Goal: Task Accomplishment & Management: Use online tool/utility

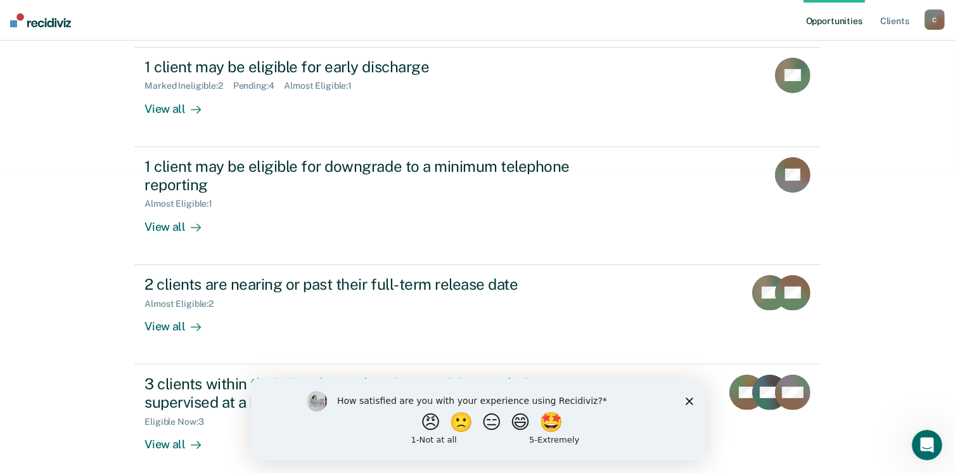
scroll to position [312, 0]
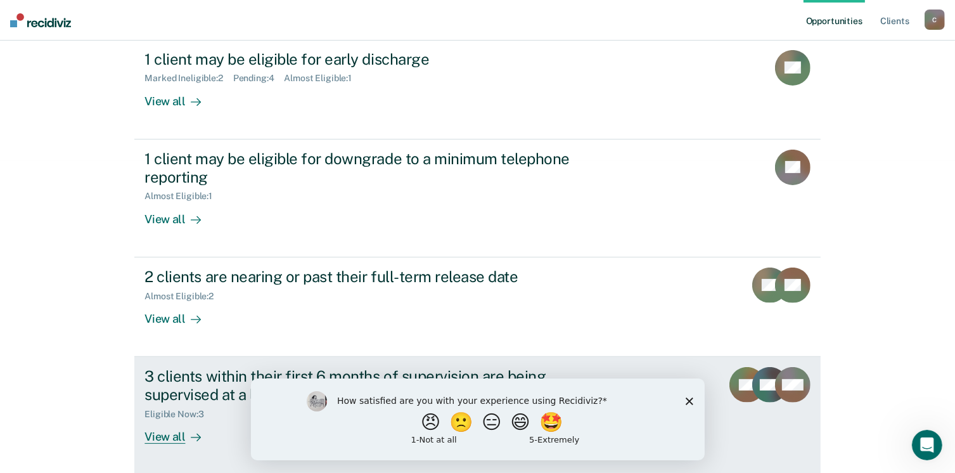
click at [159, 435] on div "View all" at bounding box center [179, 431] width 71 height 25
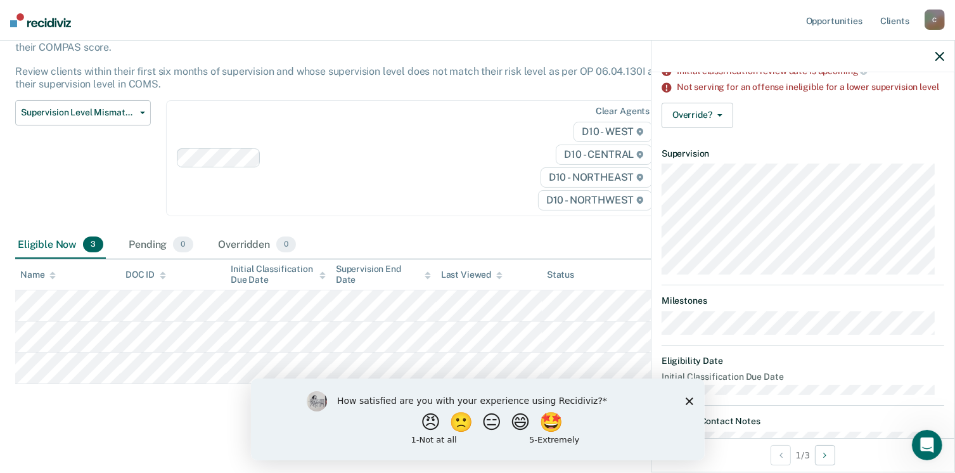
scroll to position [99, 0]
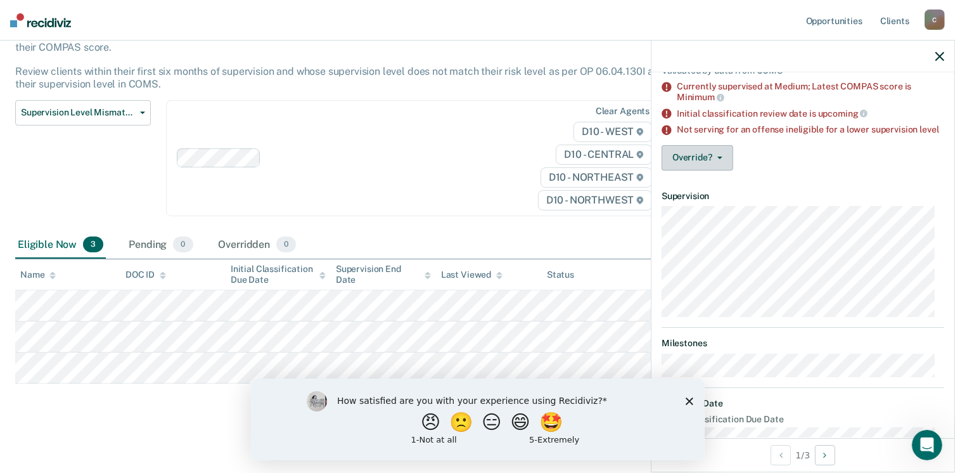
click at [718, 159] on icon "button" at bounding box center [719, 157] width 5 height 3
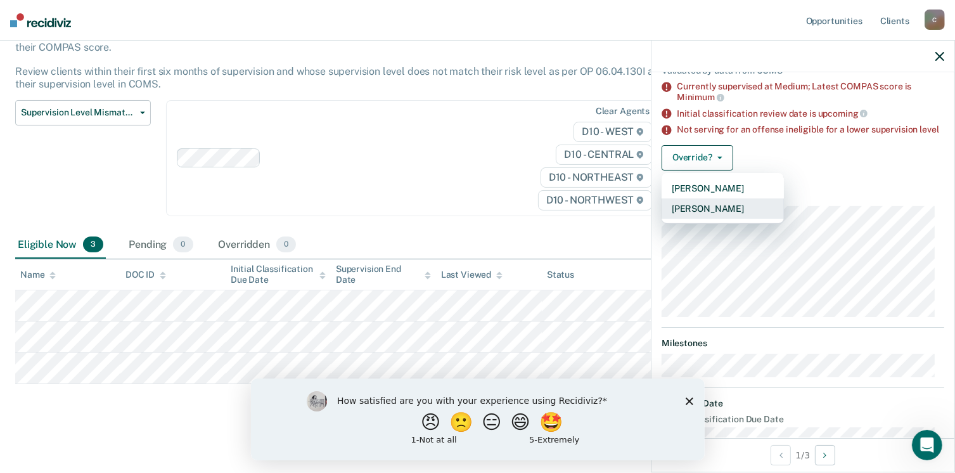
click at [730, 218] on button "[PERSON_NAME]" at bounding box center [722, 208] width 122 height 20
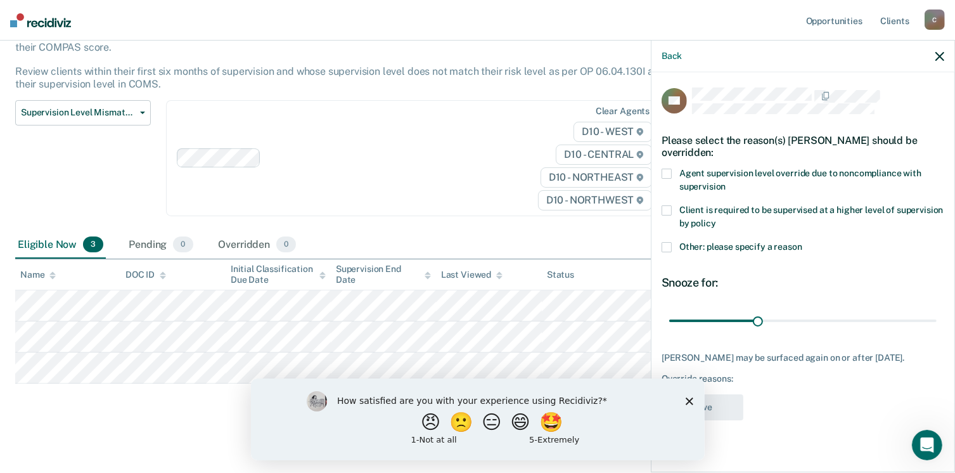
scroll to position [0, 0]
click at [665, 209] on span at bounding box center [666, 210] width 10 height 10
click at [716, 219] on input "Client is required to be supervised at a higher level of supervision by policy" at bounding box center [716, 219] width 0 height 0
click at [889, 396] on div "AR Please select the reason(s) Allena Rushing-Lawson should be overridden: Agen…" at bounding box center [802, 257] width 283 height 340
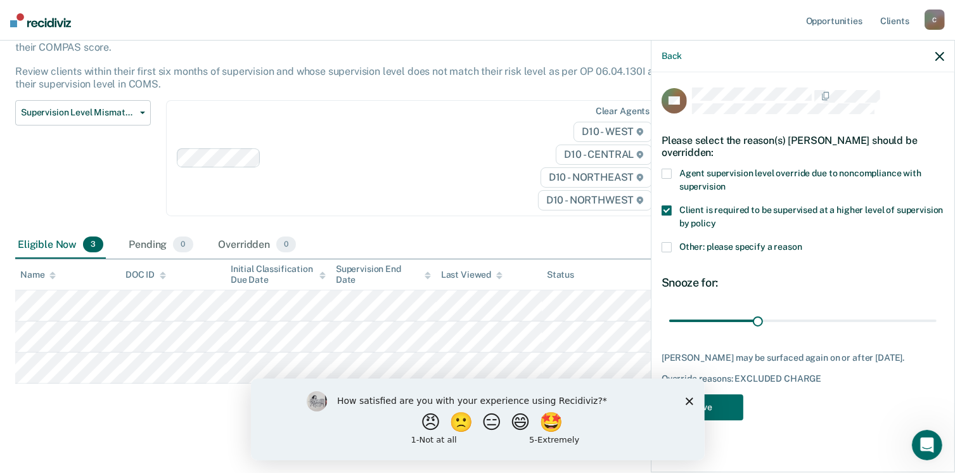
click at [873, 404] on div "AR Please select the reason(s) Allena Rushing-Lawson should be overridden: Agen…" at bounding box center [802, 257] width 283 height 340
click at [732, 420] on button "Save" at bounding box center [702, 407] width 82 height 26
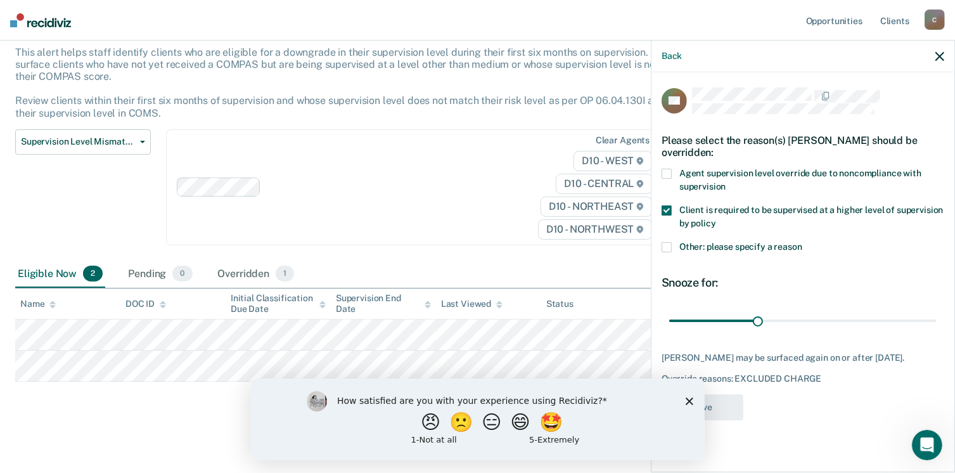
scroll to position [76, 0]
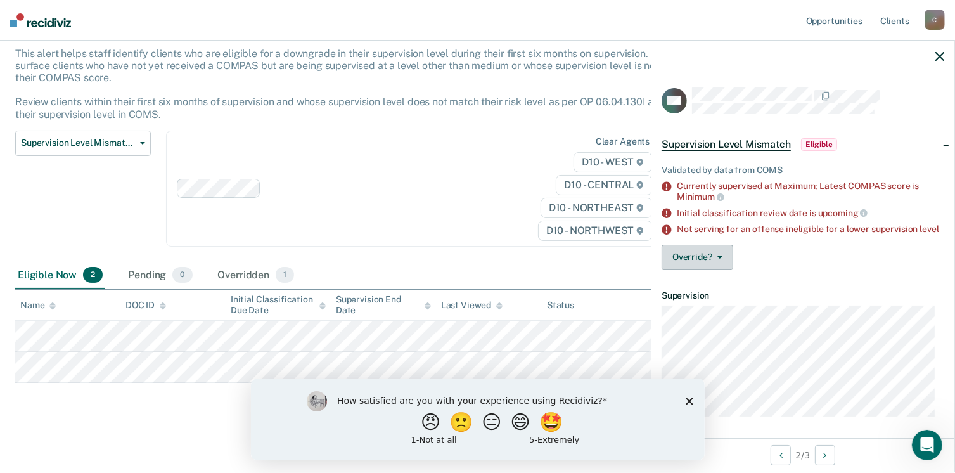
click at [716, 267] on button "Override?" at bounding box center [697, 257] width 72 height 25
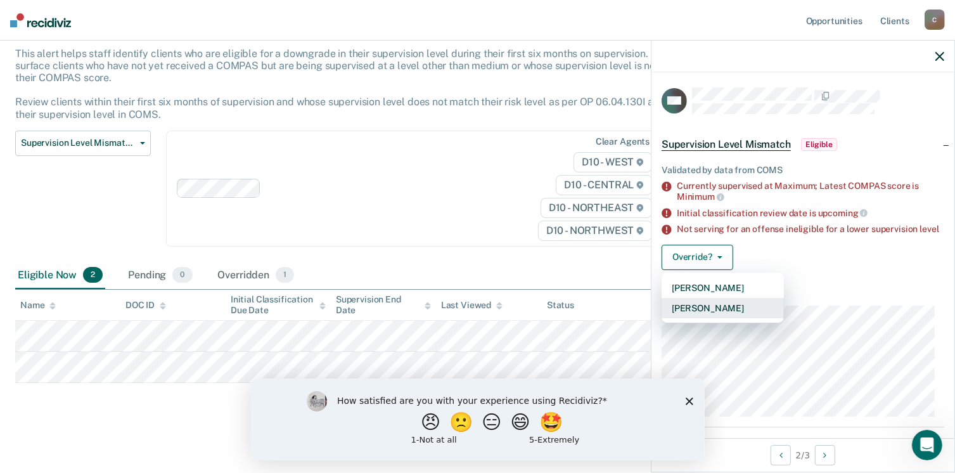
click at [720, 313] on button "[PERSON_NAME]" at bounding box center [722, 308] width 122 height 20
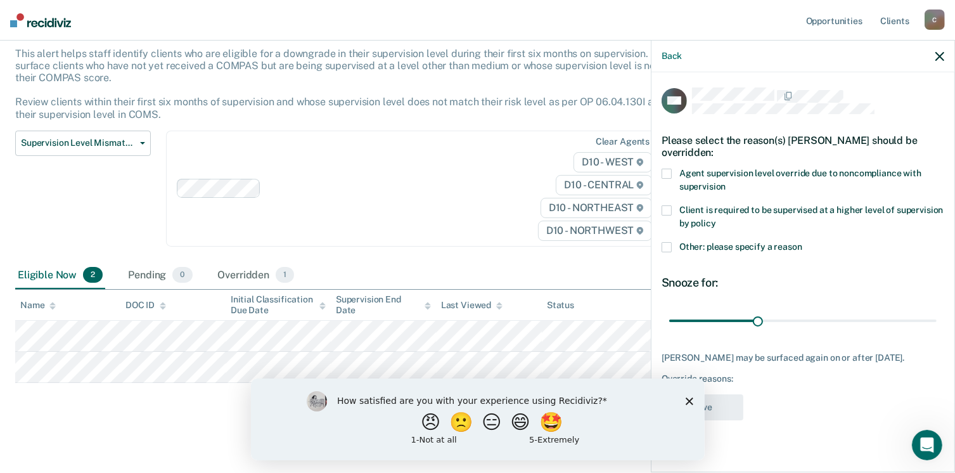
click at [662, 208] on span at bounding box center [666, 210] width 10 height 10
click at [716, 219] on input "Client is required to be supervised at a higher level of supervision by policy" at bounding box center [716, 219] width 0 height 0
click at [725, 409] on button "Save" at bounding box center [702, 407] width 82 height 26
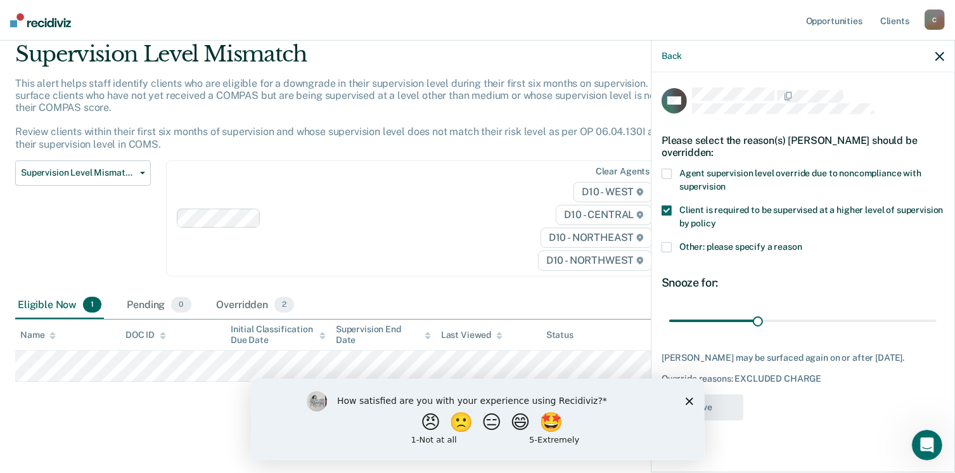
scroll to position [45, 0]
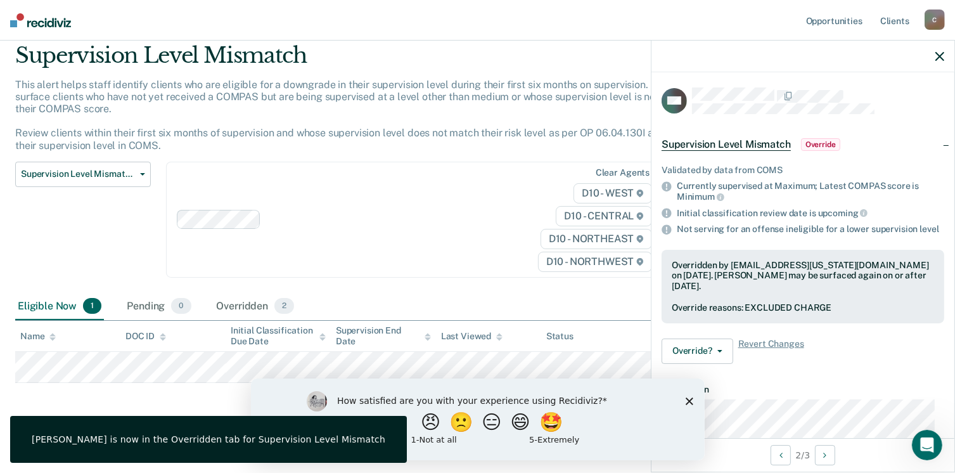
click at [682, 398] on div "How satisfied are you with your experience using Recidiviz? 😠 🙁 😑 😄 🤩 1 - Not a…" at bounding box center [477, 419] width 454 height 82
click at [687, 401] on polygon "Close survey" at bounding box center [689, 401] width 8 height 8
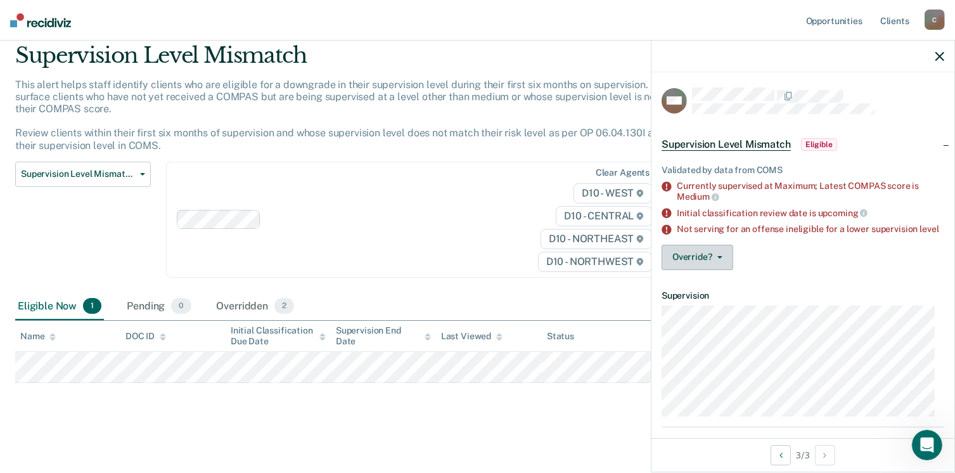
click at [718, 258] on icon "button" at bounding box center [719, 257] width 5 height 3
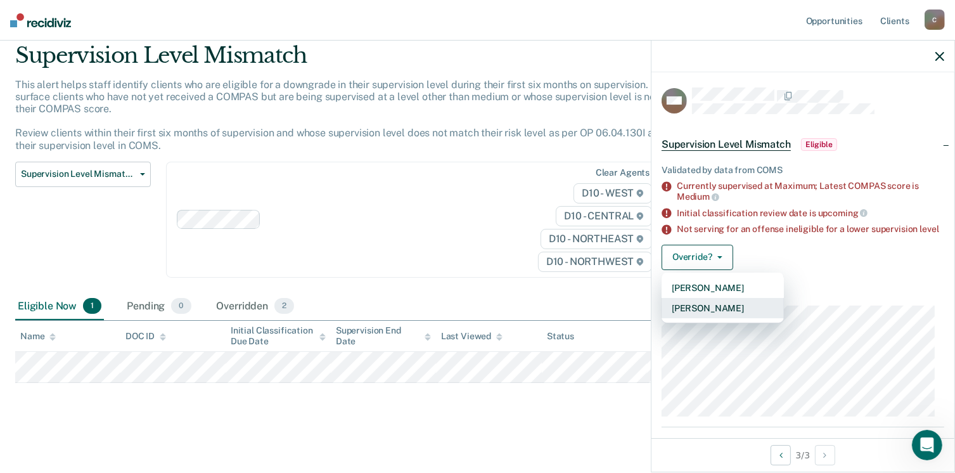
click at [709, 315] on button "[PERSON_NAME]" at bounding box center [722, 308] width 122 height 20
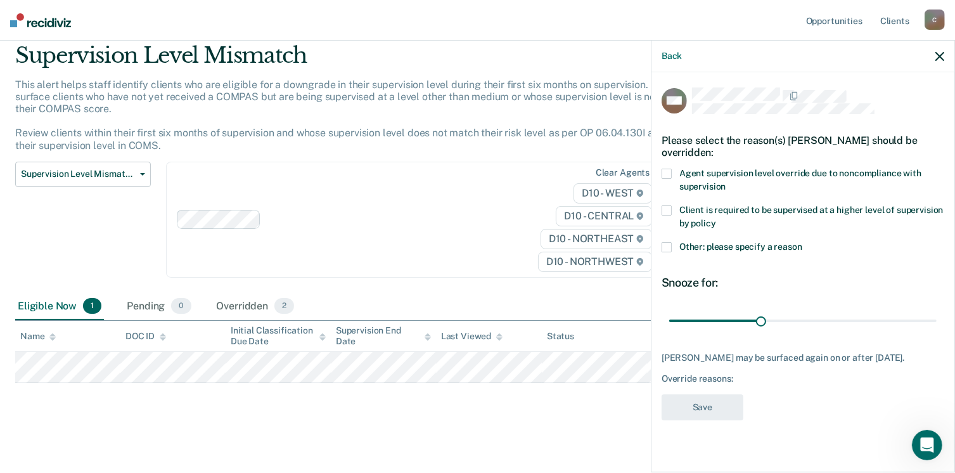
click at [659, 206] on div "MM Please select the reason(s) Michael Mclaurin should be overridden: Agent sup…" at bounding box center [802, 270] width 303 height 397
click at [667, 206] on span at bounding box center [666, 210] width 10 height 10
click at [716, 219] on input "Client is required to be supervised at a higher level of supervision by policy" at bounding box center [716, 219] width 0 height 0
click at [720, 401] on button "Save" at bounding box center [702, 407] width 82 height 26
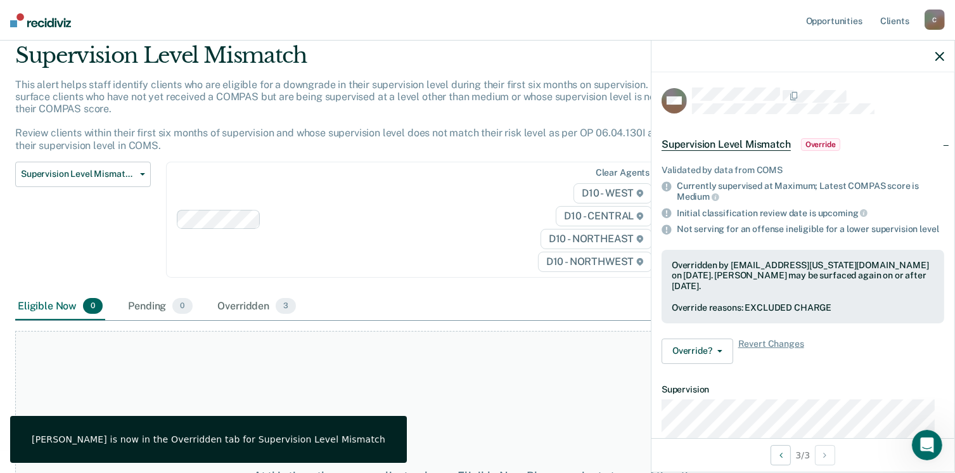
click at [943, 74] on div "MM Supervision Level Mismatch Override Validated by data from COMS Currently su…" at bounding box center [802, 255] width 303 height 366
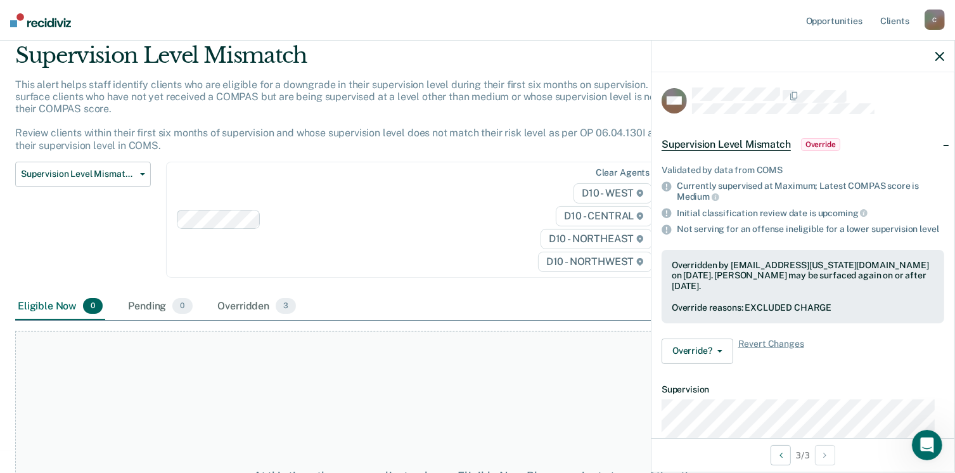
click at [939, 57] on icon "button" at bounding box center [939, 56] width 9 height 9
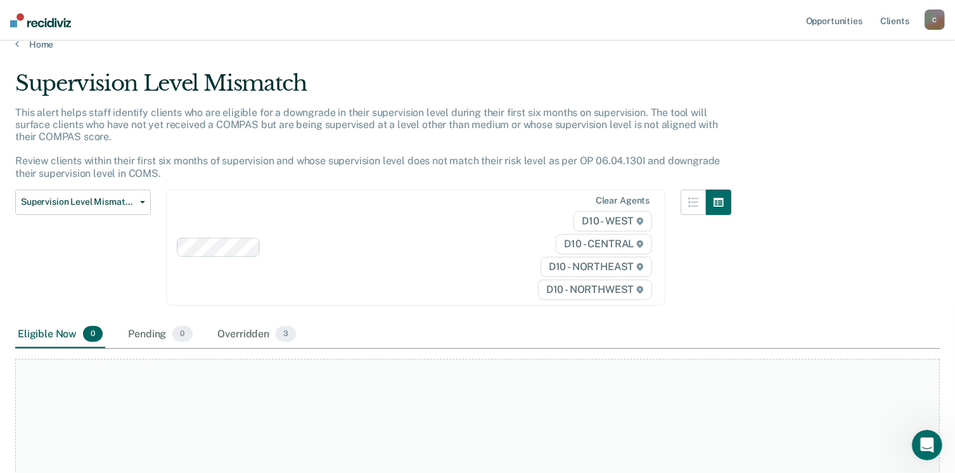
scroll to position [0, 0]
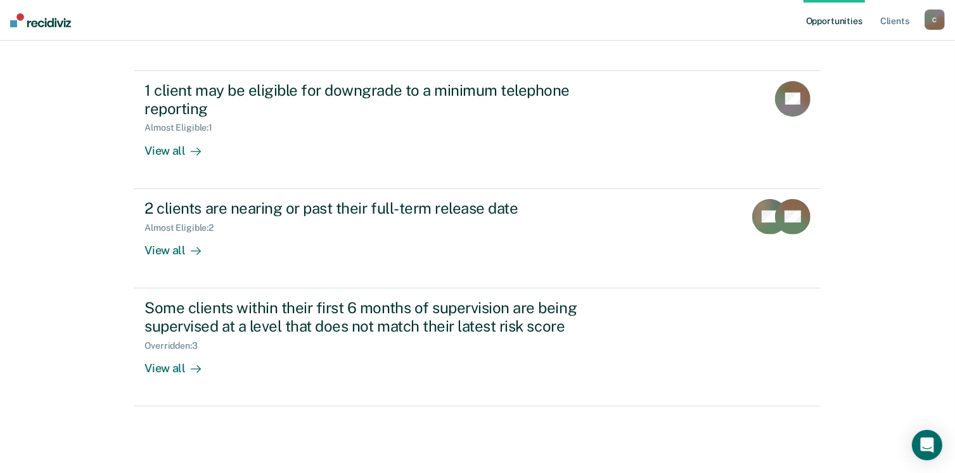
scroll to position [390, 0]
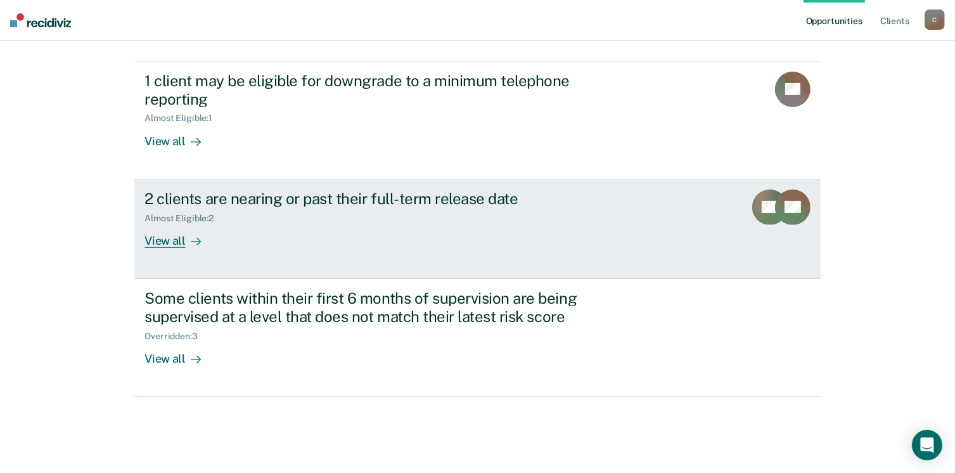
click at [155, 240] on div "View all" at bounding box center [179, 235] width 71 height 25
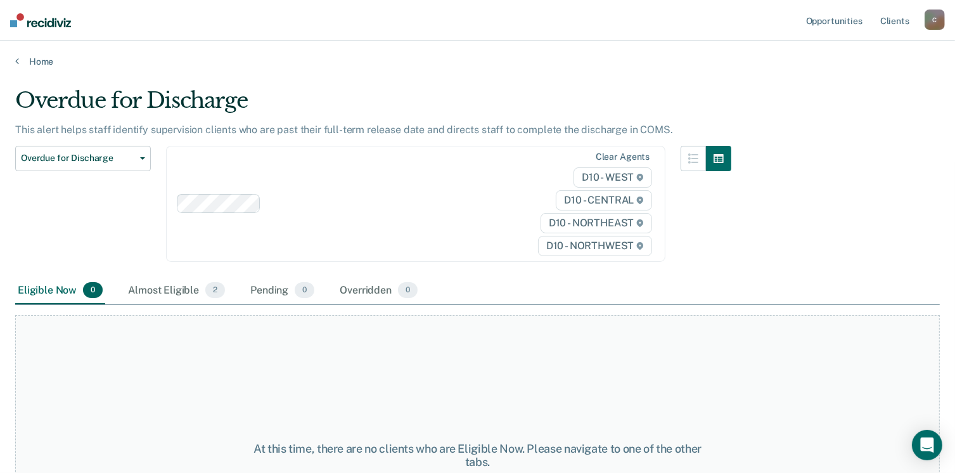
click at [639, 362] on div "At this time, there are no clients who are Eligible Now. Please navigate to one…" at bounding box center [477, 455] width 924 height 280
click at [213, 285] on span "2" at bounding box center [215, 290] width 20 height 16
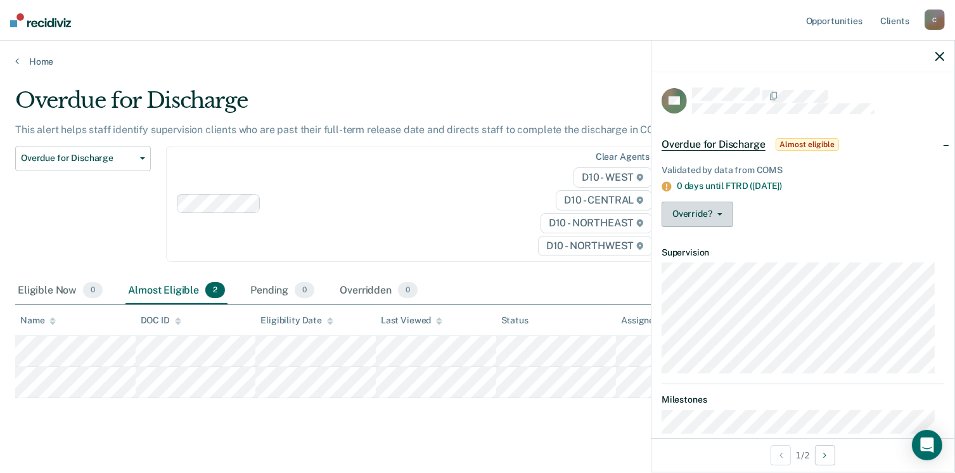
click at [718, 209] on button "Override?" at bounding box center [697, 213] width 72 height 25
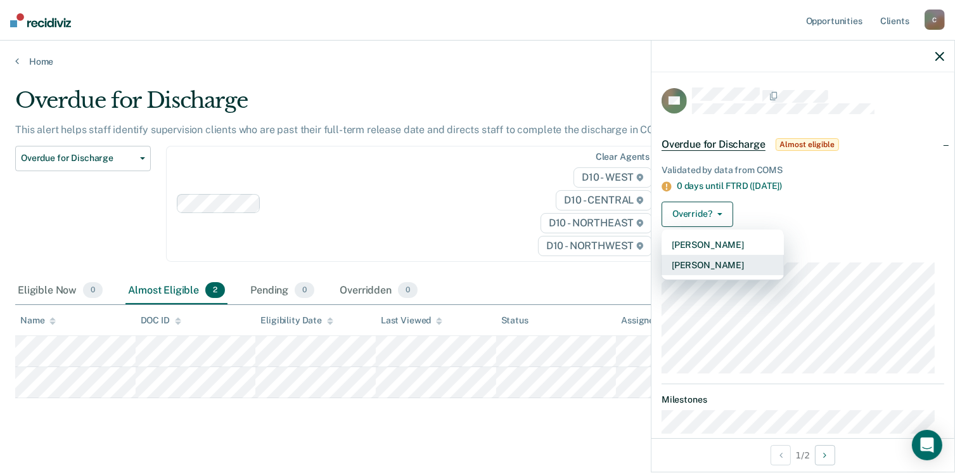
click at [697, 258] on button "[PERSON_NAME]" at bounding box center [722, 265] width 122 height 20
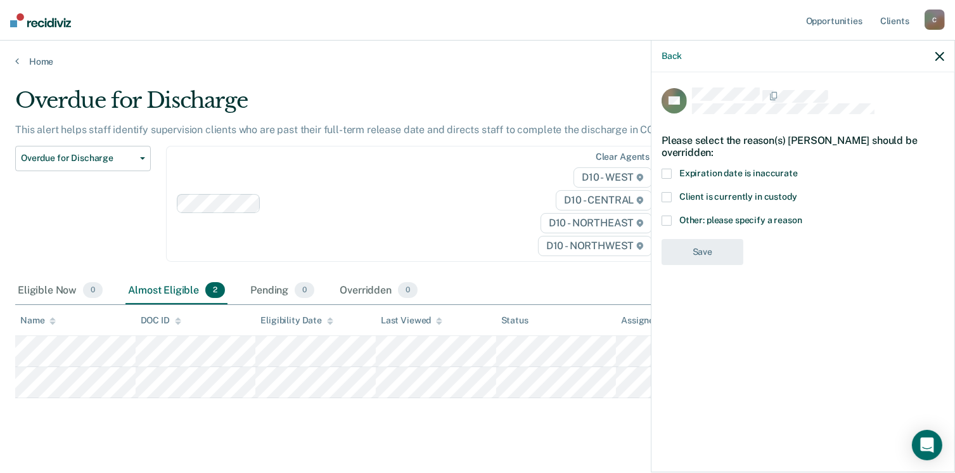
click at [665, 219] on span at bounding box center [666, 220] width 10 height 10
click at [802, 215] on input "Other: please specify a reason" at bounding box center [802, 215] width 0 height 0
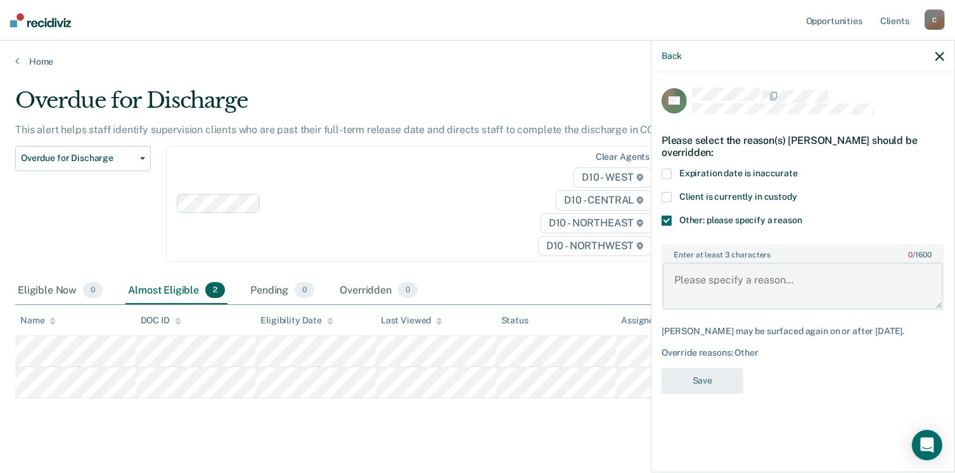
click at [693, 277] on textarea "Enter at least 3 characters 0 / 1600" at bounding box center [803, 285] width 280 height 47
type textarea "discharge [DATE]"
click at [696, 377] on button "Save" at bounding box center [702, 380] width 82 height 26
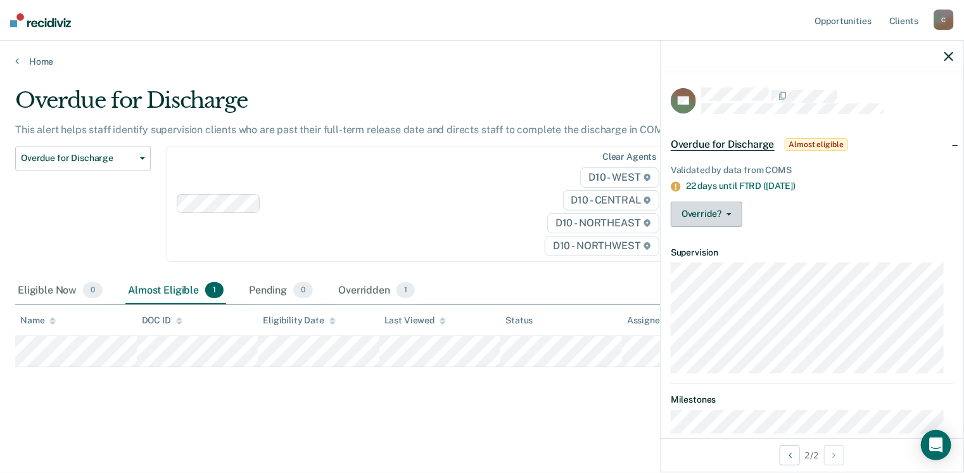
click at [700, 207] on button "Override?" at bounding box center [707, 213] width 72 height 25
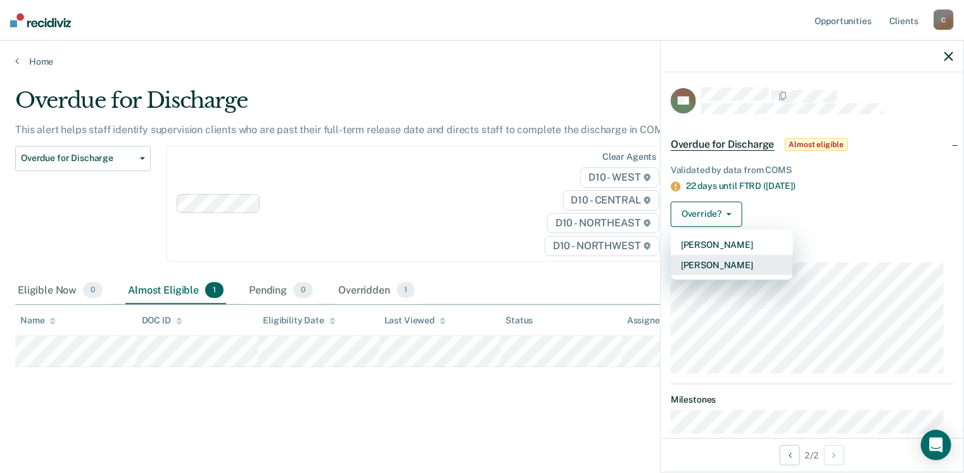
click at [700, 264] on button "[PERSON_NAME]" at bounding box center [732, 265] width 122 height 20
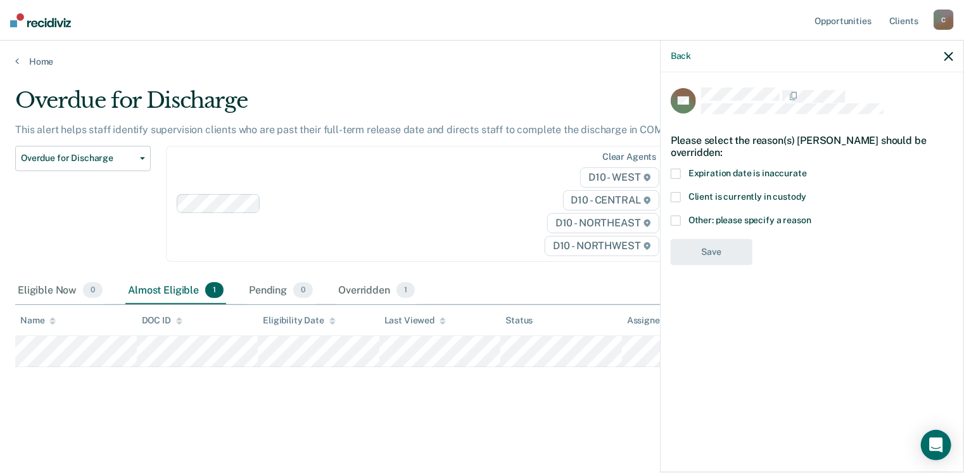
click at [675, 222] on span at bounding box center [676, 220] width 10 height 10
click at [811, 215] on input "Other: please specify a reason" at bounding box center [811, 215] width 0 height 0
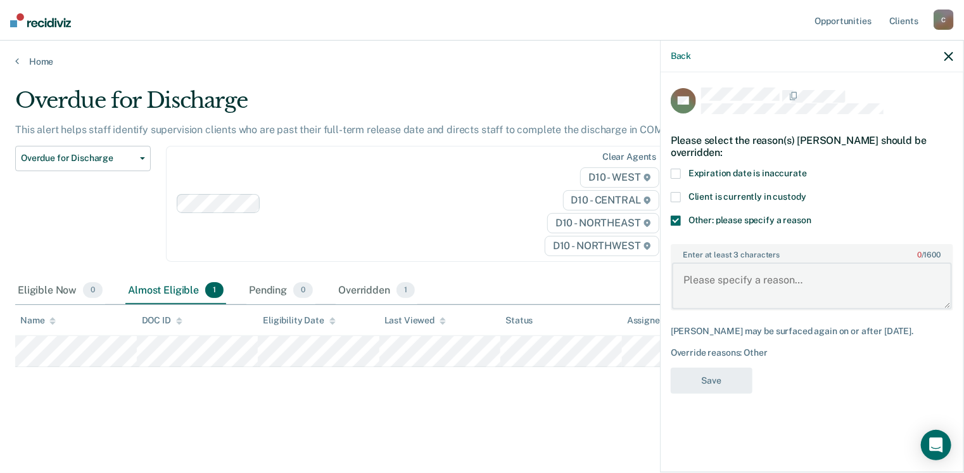
click at [689, 293] on textarea "Enter at least 3 characters 0 / 1600" at bounding box center [812, 285] width 280 height 47
type textarea "Discharge next month"
click at [719, 378] on button "Save" at bounding box center [712, 380] width 82 height 26
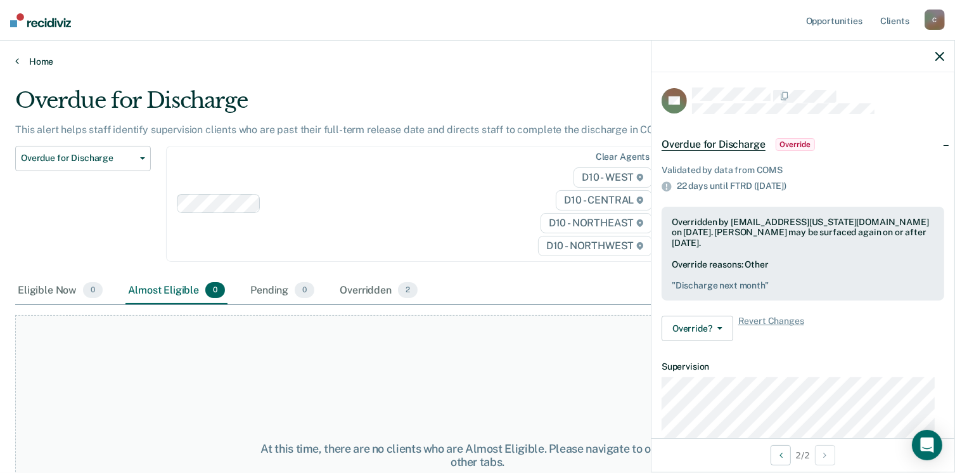
click at [34, 63] on link "Home" at bounding box center [477, 61] width 924 height 11
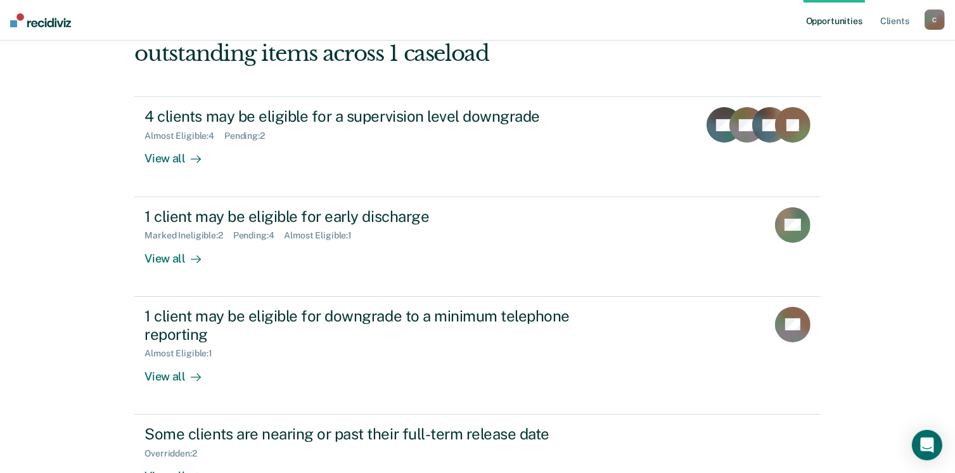
scroll to position [143, 0]
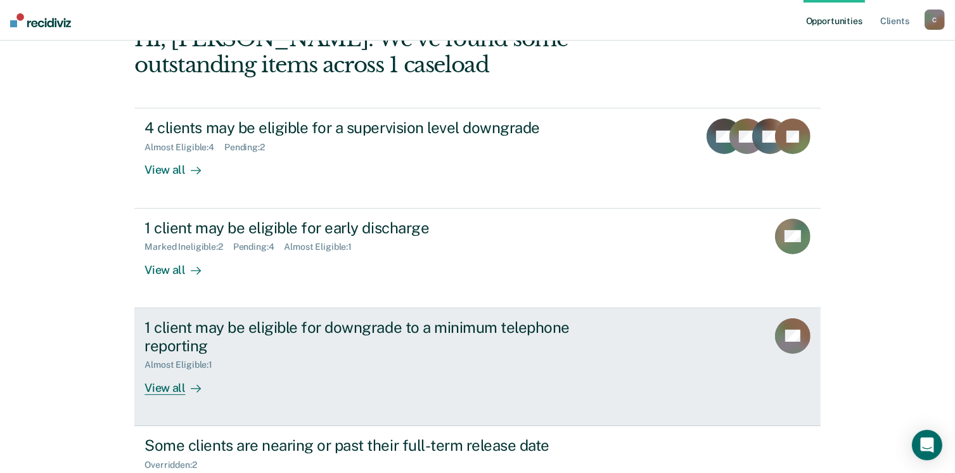
click at [157, 386] on div "View all" at bounding box center [179, 382] width 71 height 25
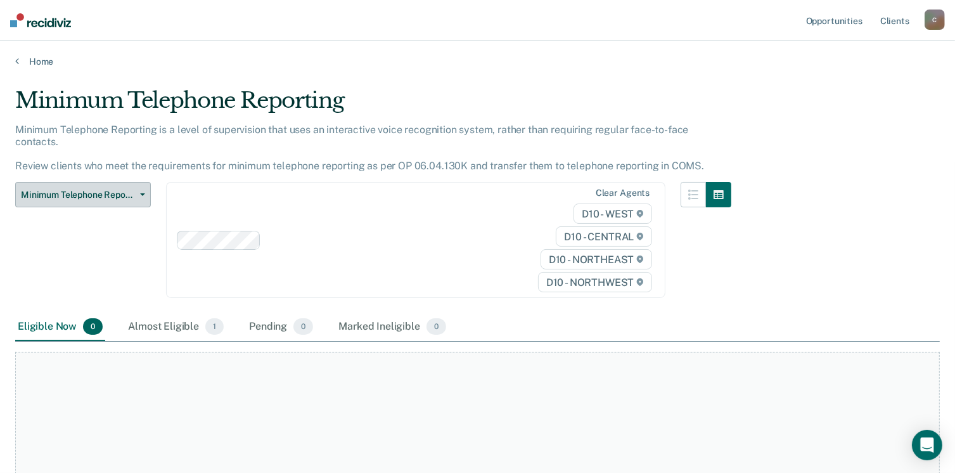
click at [145, 183] on button "Minimum Telephone Reporting" at bounding box center [83, 194] width 136 height 25
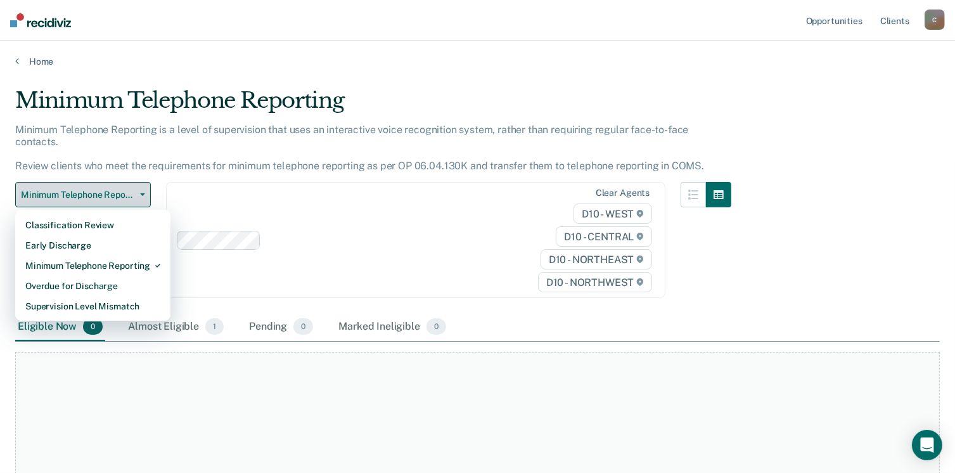
click at [145, 183] on button "Minimum Telephone Reporting" at bounding box center [83, 194] width 136 height 25
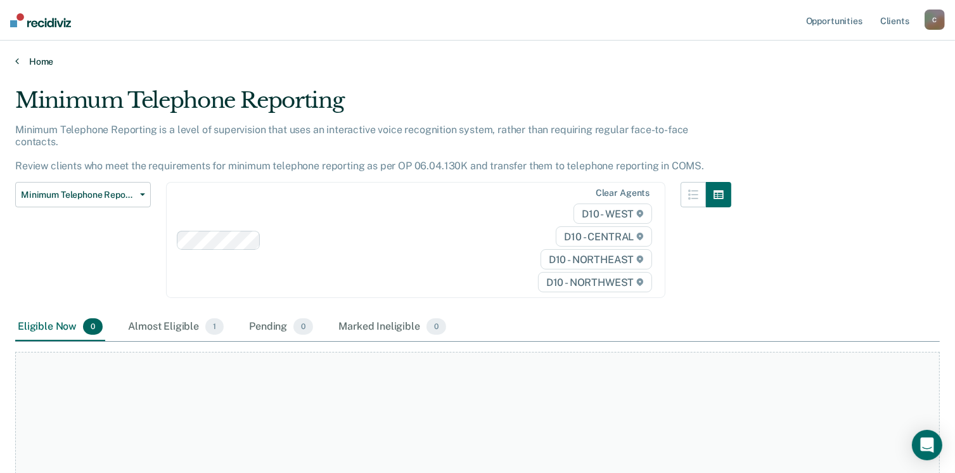
click at [35, 56] on link "Home" at bounding box center [477, 61] width 924 height 11
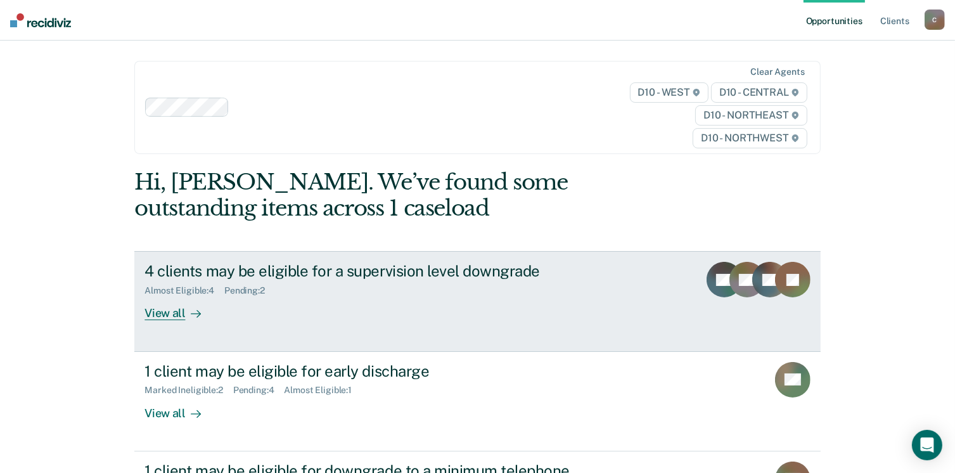
click at [164, 268] on div "4 clients may be eligible for a supervision level downgrade" at bounding box center [366, 271] width 445 height 18
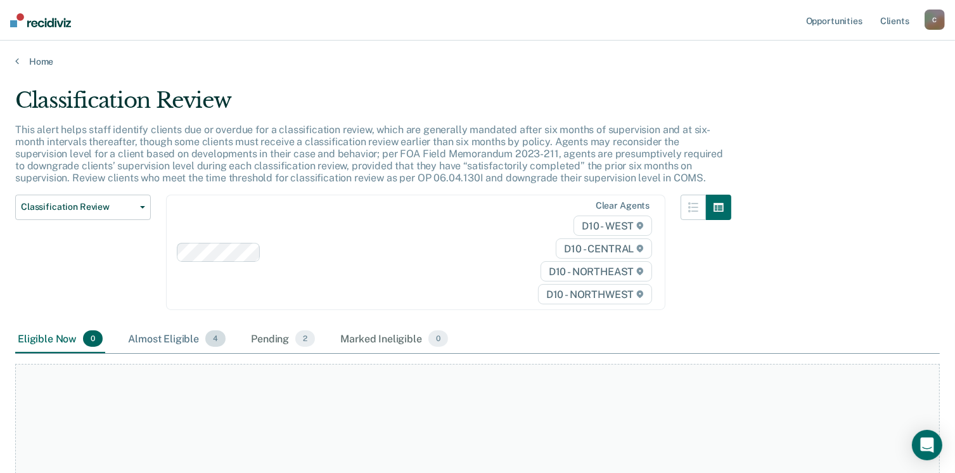
click at [215, 335] on span "4" at bounding box center [215, 338] width 20 height 16
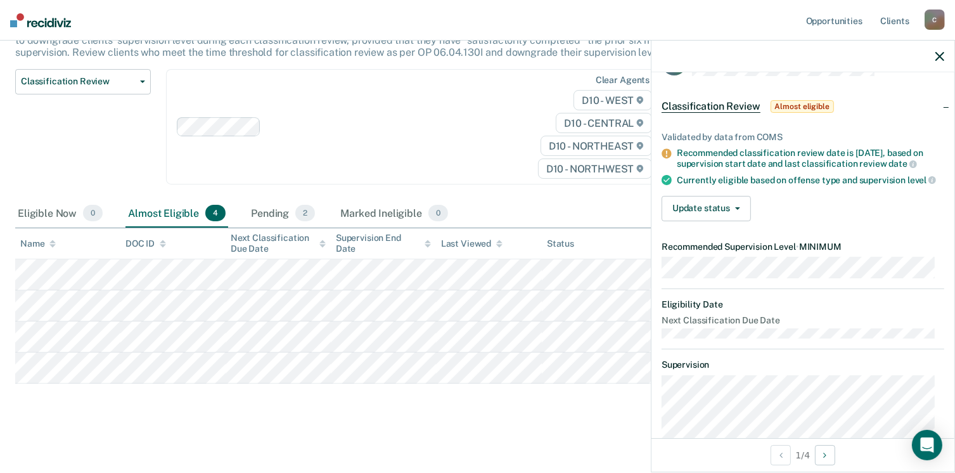
scroll to position [51, 0]
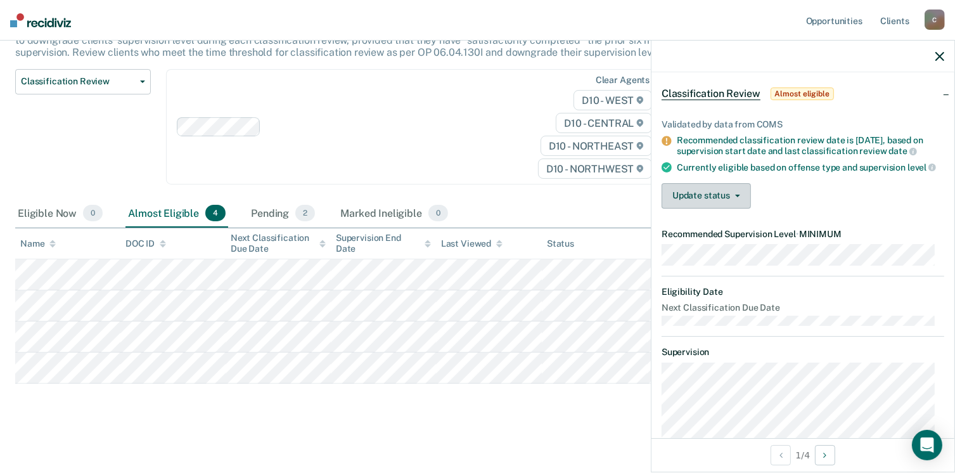
click at [737, 206] on button "Update status" at bounding box center [705, 195] width 89 height 25
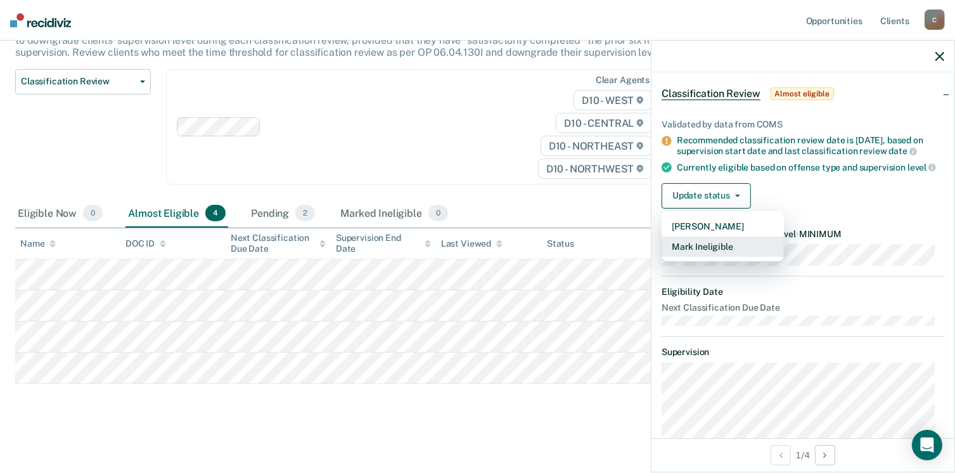
click at [727, 251] on button "Mark Ineligible" at bounding box center [722, 246] width 122 height 20
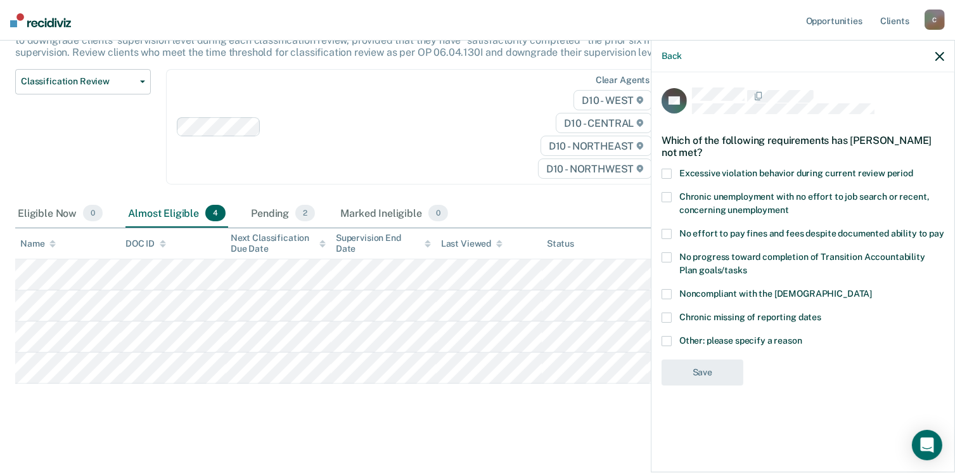
click at [667, 336] on span at bounding box center [666, 341] width 10 height 10
click at [802, 336] on input "Other: please specify a reason" at bounding box center [802, 336] width 0 height 0
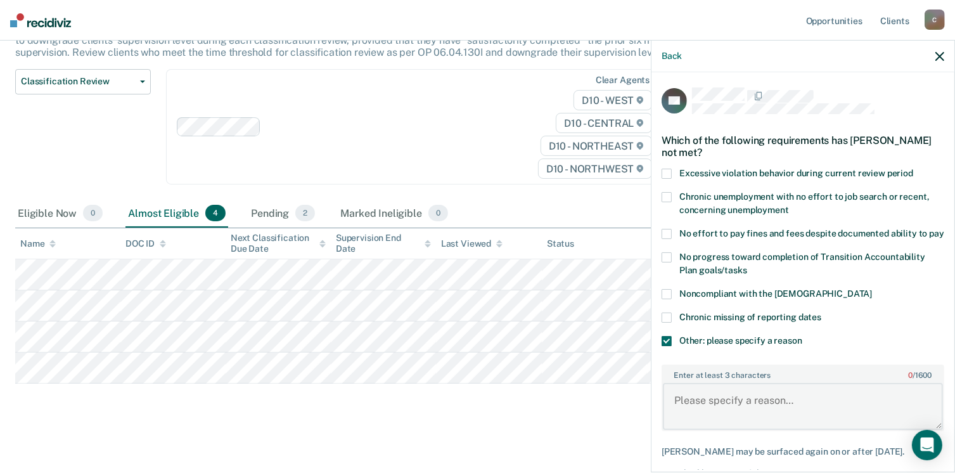
click at [684, 416] on textarea "Enter at least 3 characters 0 / 1600" at bounding box center [803, 406] width 280 height 47
type textarea "subject-D-48 in hospital long term"
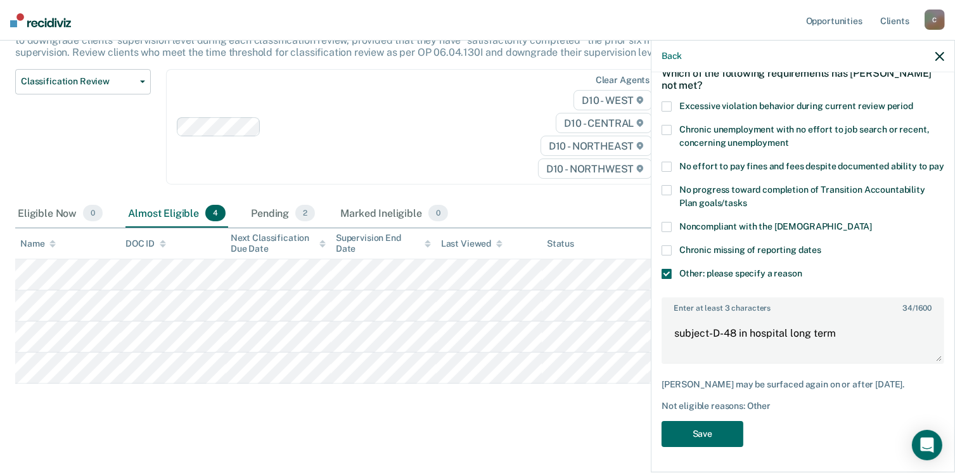
scroll to position [78, 0]
click at [684, 434] on button "Save" at bounding box center [702, 434] width 82 height 26
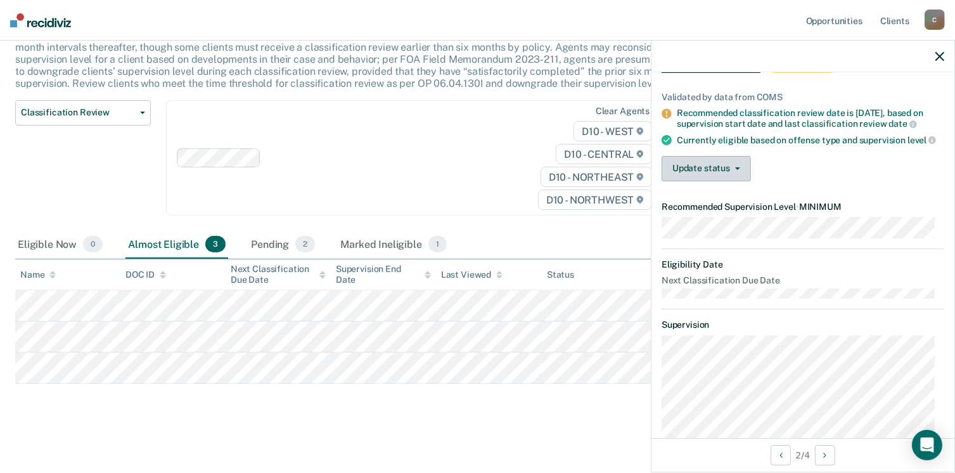
click at [740, 174] on button "Update status" at bounding box center [705, 168] width 89 height 25
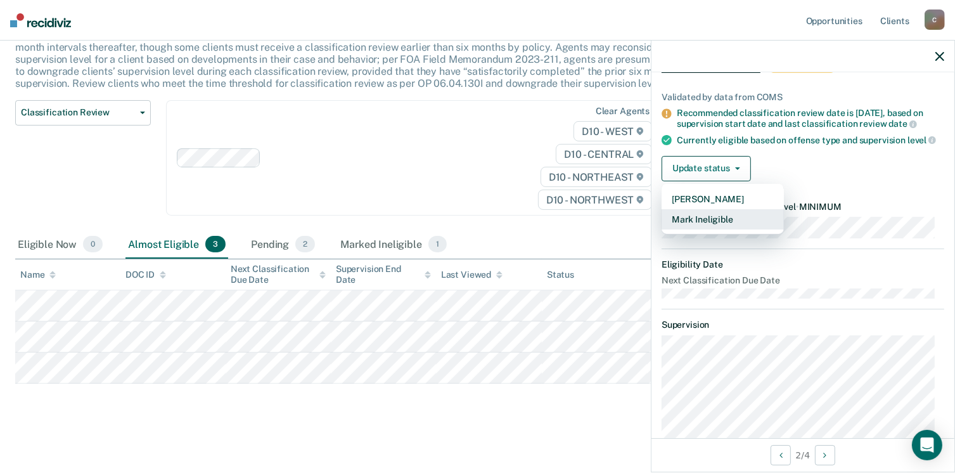
click at [725, 226] on button "Mark Ineligible" at bounding box center [722, 219] width 122 height 20
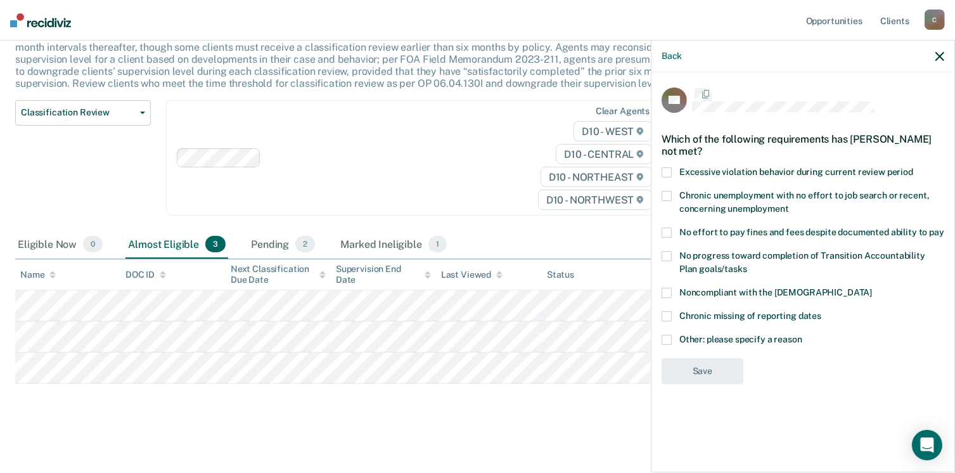
scroll to position [0, 0]
click at [662, 341] on span at bounding box center [666, 341] width 10 height 10
click at [802, 336] on input "Other: please specify a reason" at bounding box center [802, 336] width 0 height 0
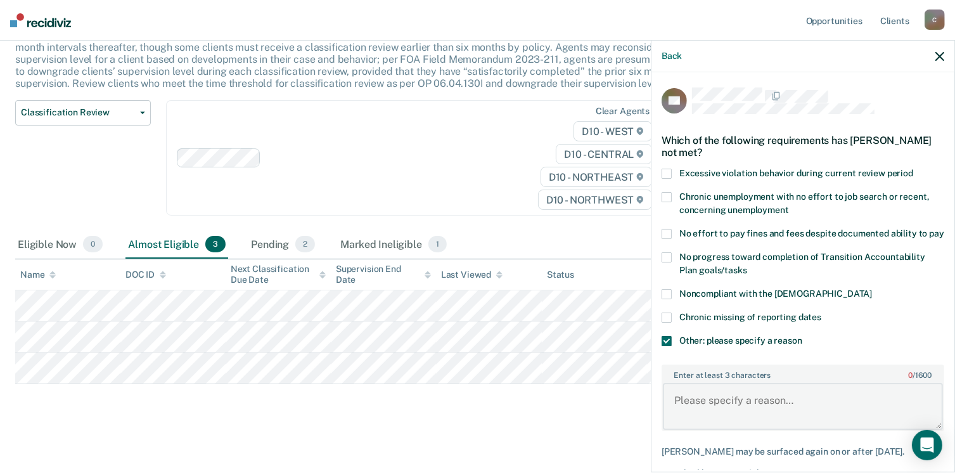
click at [686, 414] on textarea "Enter at least 3 characters 0 / 1600" at bounding box center [803, 406] width 280 height 47
type textarea "Nursing home-D-48"
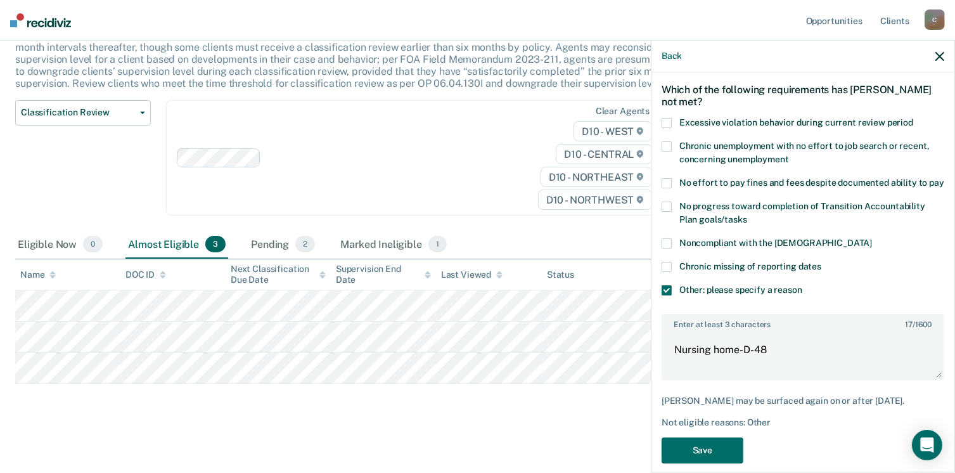
scroll to position [76, 0]
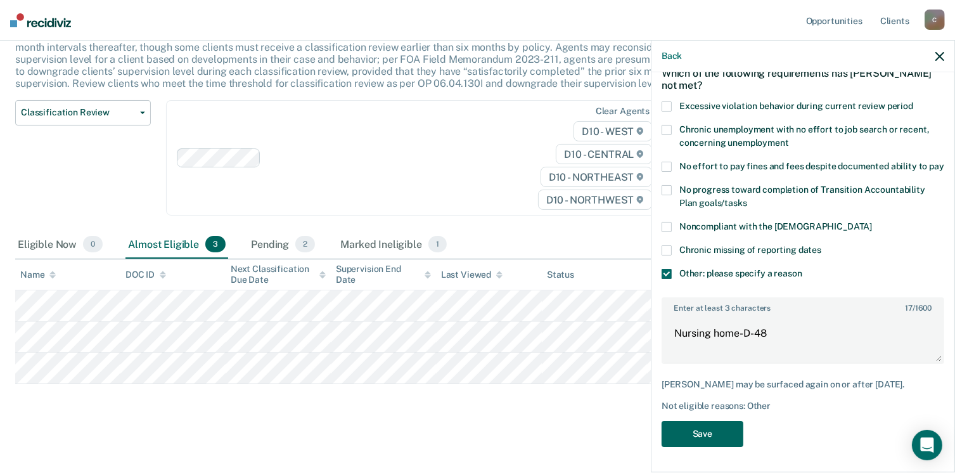
click at [690, 429] on button "Save" at bounding box center [702, 434] width 82 height 26
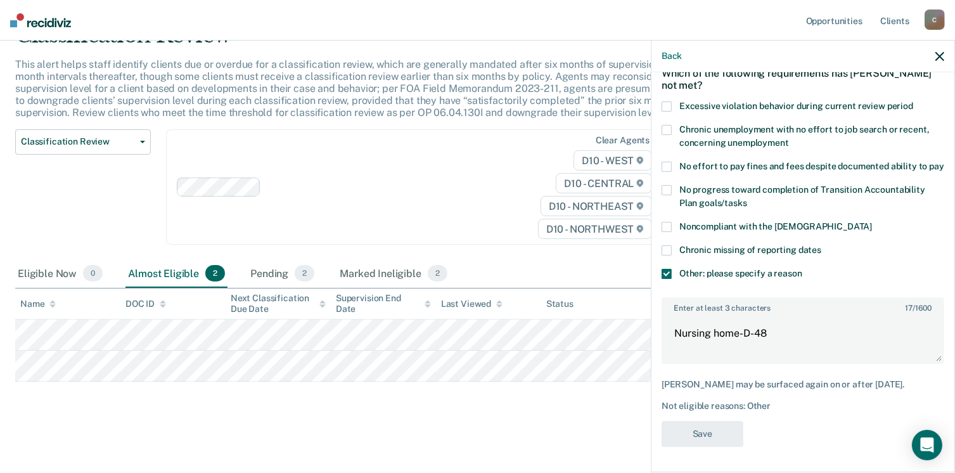
scroll to position [63, 0]
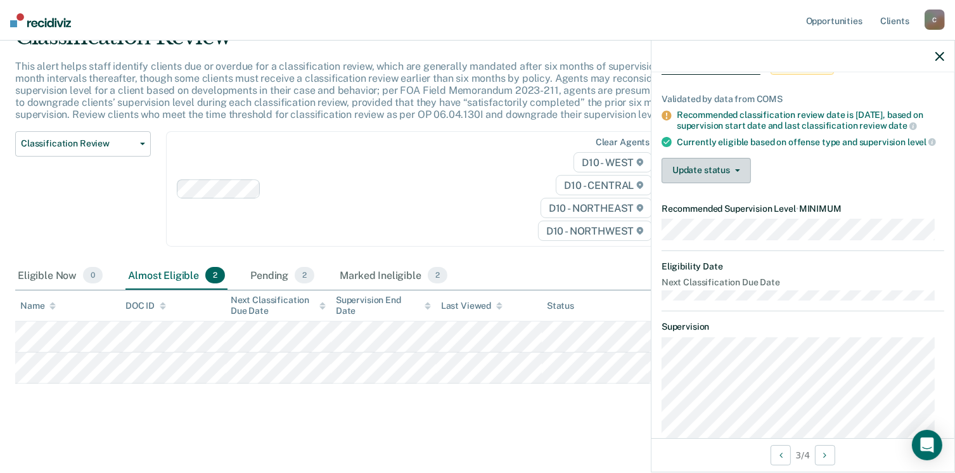
click at [738, 173] on button "Update status" at bounding box center [705, 170] width 89 height 25
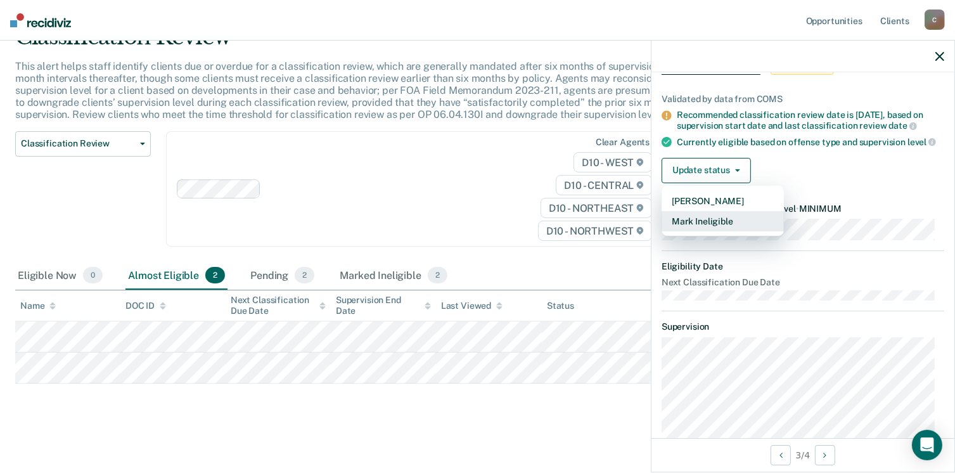
click at [714, 227] on button "Mark Ineligible" at bounding box center [722, 221] width 122 height 20
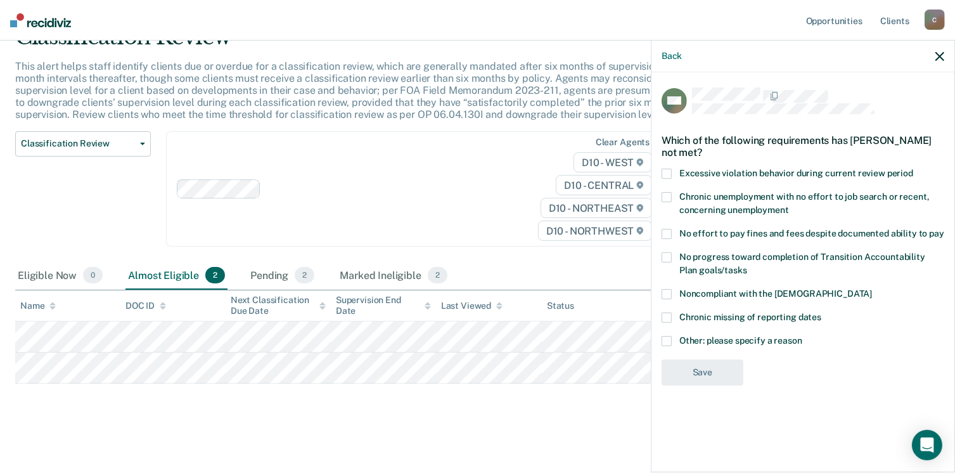
click at [666, 338] on span at bounding box center [666, 341] width 10 height 10
click at [802, 336] on input "Other: please specify a reason" at bounding box center [802, 336] width 0 height 0
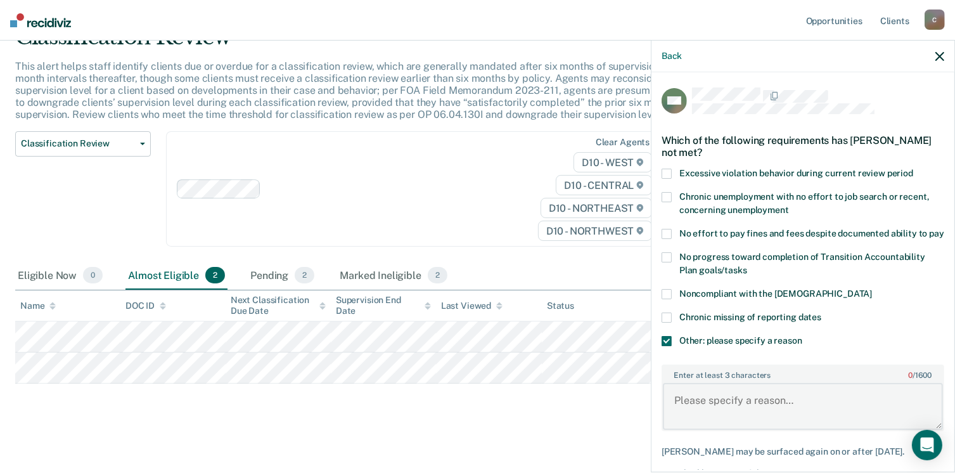
click at [681, 410] on textarea "Enter at least 3 characters 0 / 1600" at bounding box center [803, 406] width 280 height 47
type textarea "Due to offence"
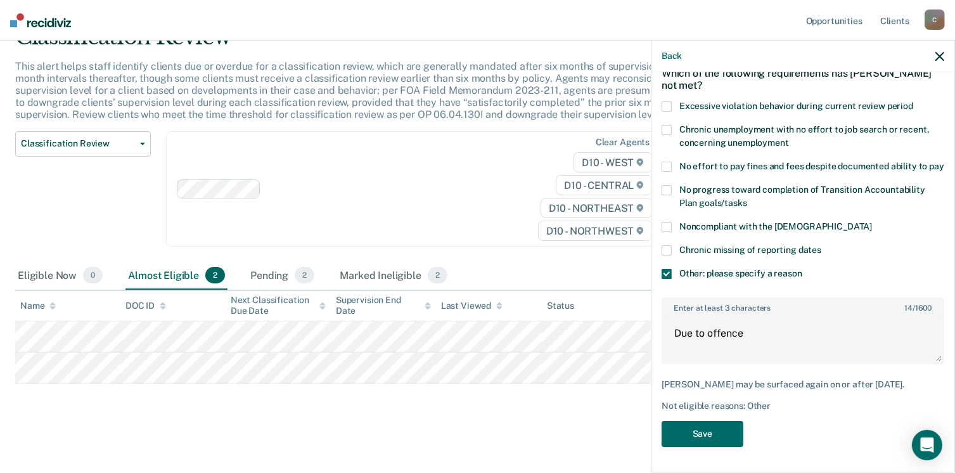
scroll to position [78, 0]
click at [694, 438] on button "Save" at bounding box center [702, 434] width 82 height 26
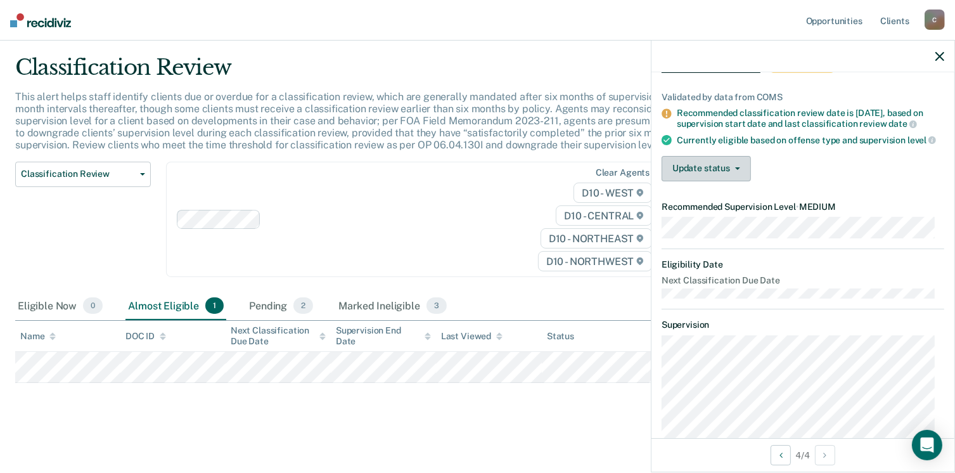
click at [737, 170] on icon "button" at bounding box center [737, 168] width 5 height 3
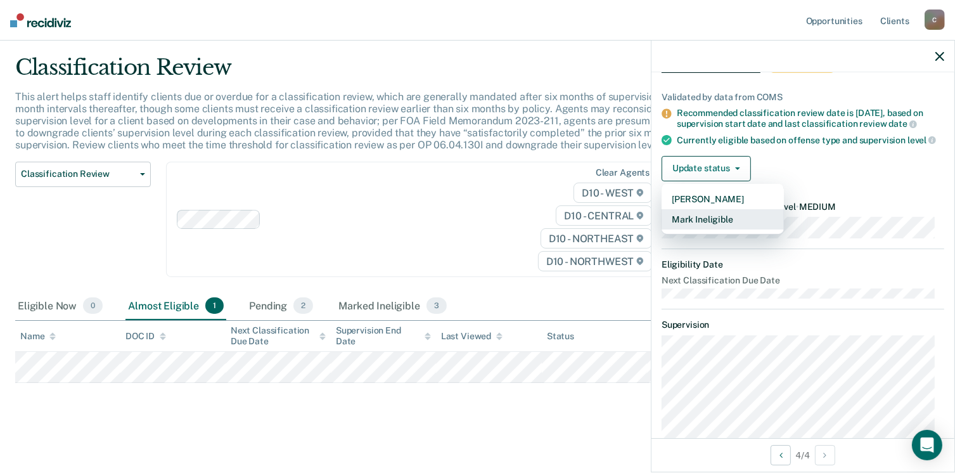
click at [731, 226] on button "Mark Ineligible" at bounding box center [722, 219] width 122 height 20
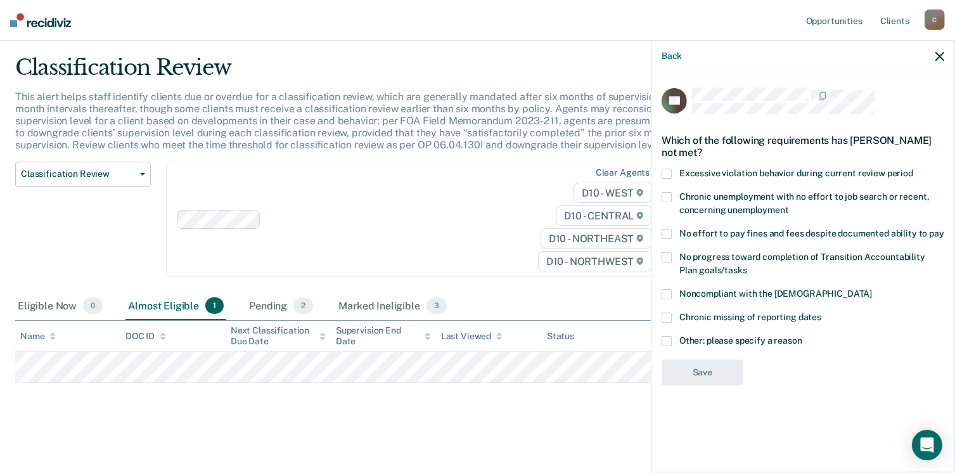
click at [666, 340] on span at bounding box center [666, 341] width 10 height 10
click at [802, 336] on input "Other: please specify a reason" at bounding box center [802, 336] width 0 height 0
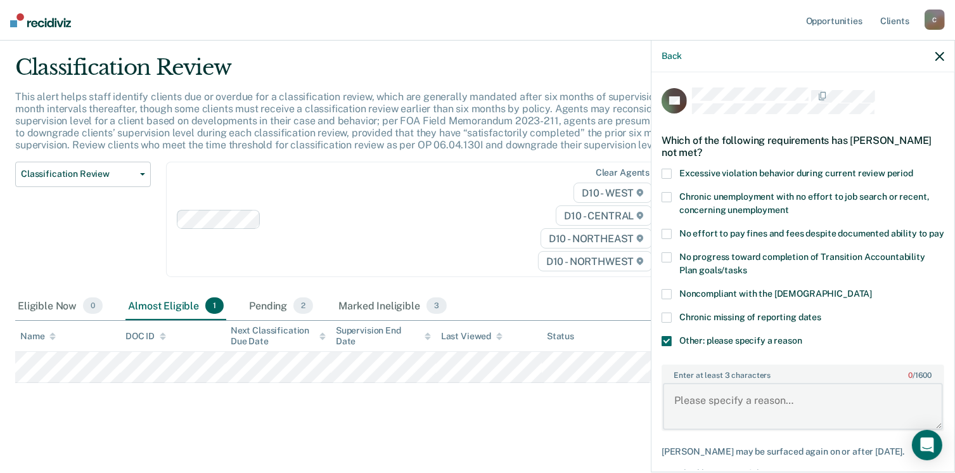
click at [682, 410] on textarea "Enter at least 3 characters 0 / 1600" at bounding box center [803, 406] width 280 height 47
type textarea "Due to offence"
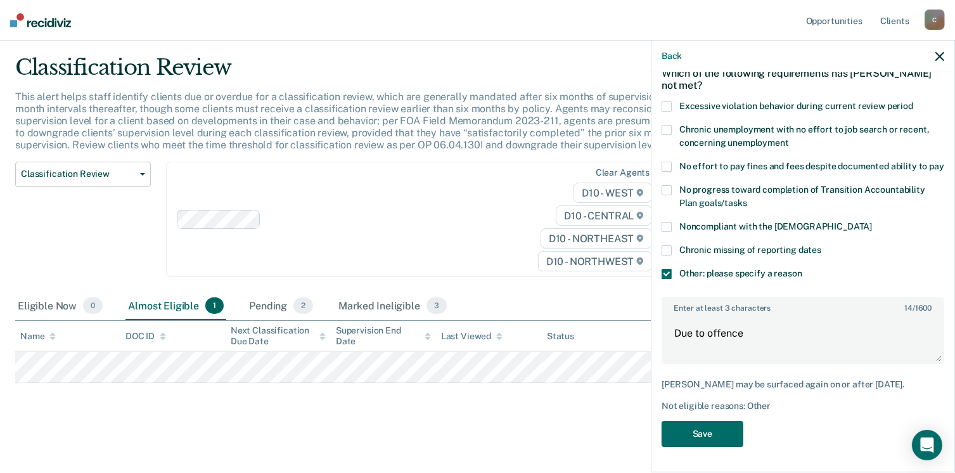
scroll to position [89, 0]
click at [723, 431] on button "Save" at bounding box center [702, 434] width 82 height 26
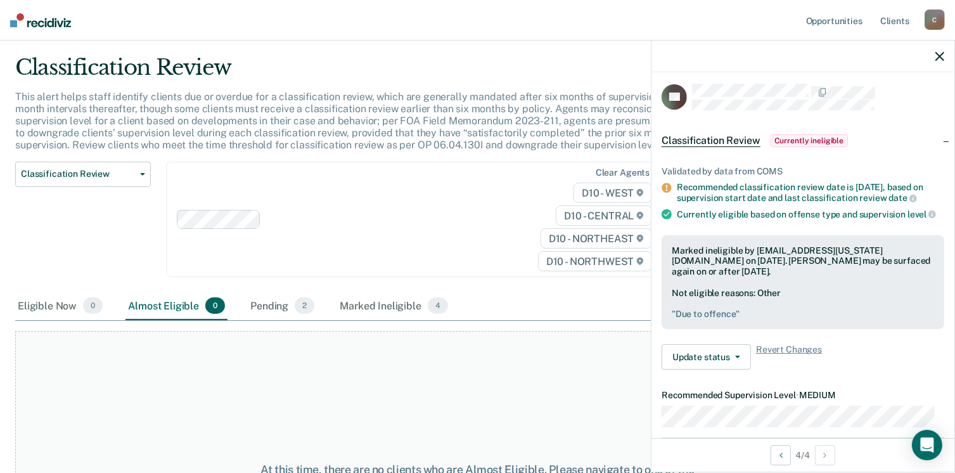
scroll to position [0, 0]
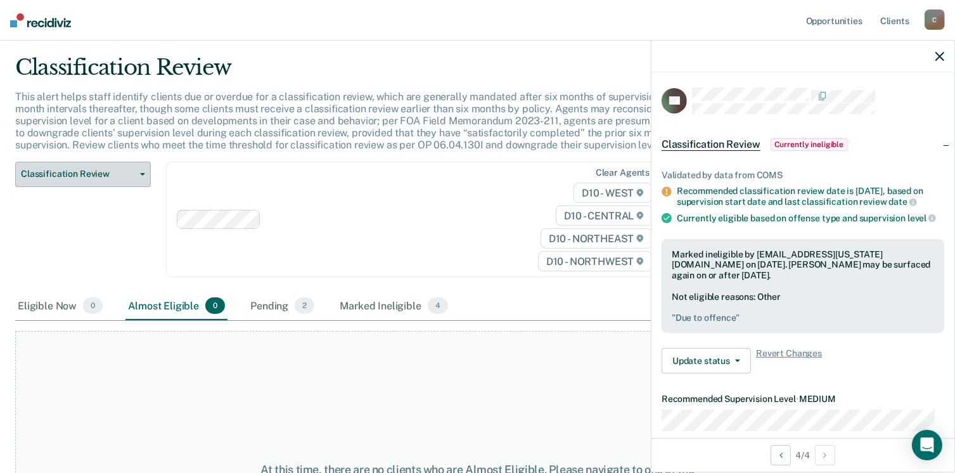
click at [142, 173] on icon "button" at bounding box center [142, 174] width 5 height 3
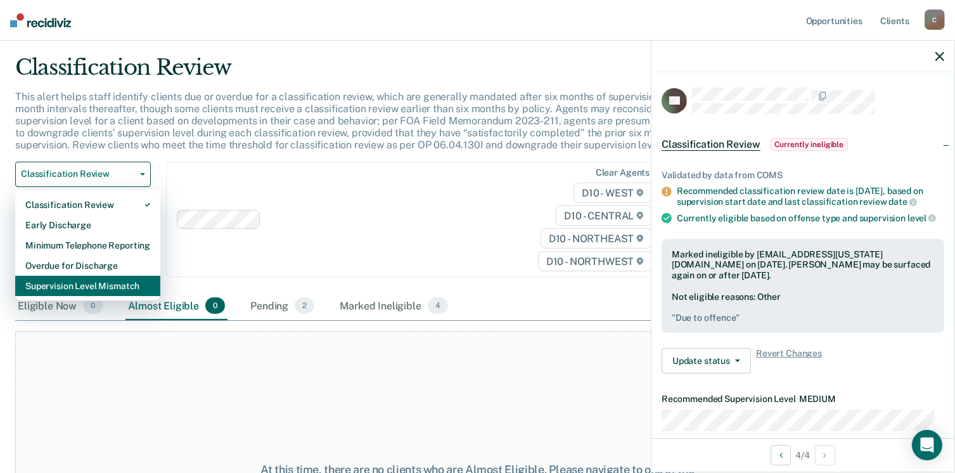
click at [132, 286] on div "Supervision Level Mismatch" at bounding box center [87, 286] width 125 height 20
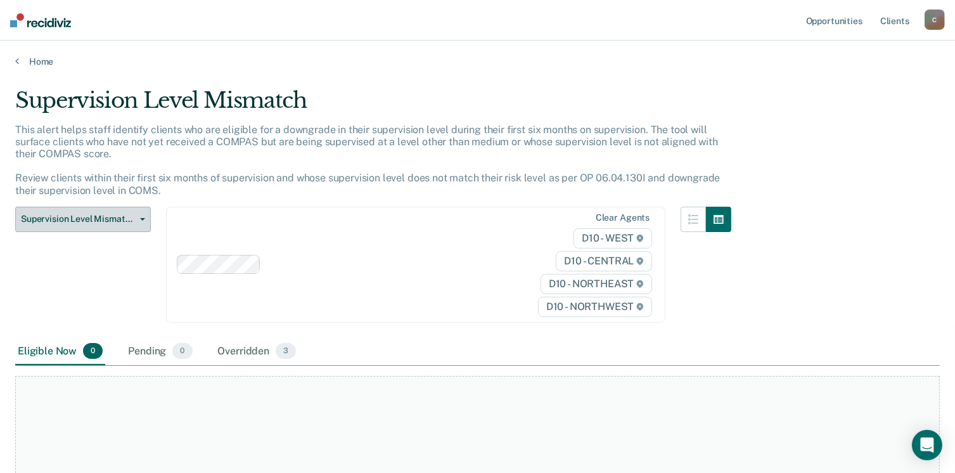
click at [143, 216] on button "Supervision Level Mismatch" at bounding box center [83, 219] width 136 height 25
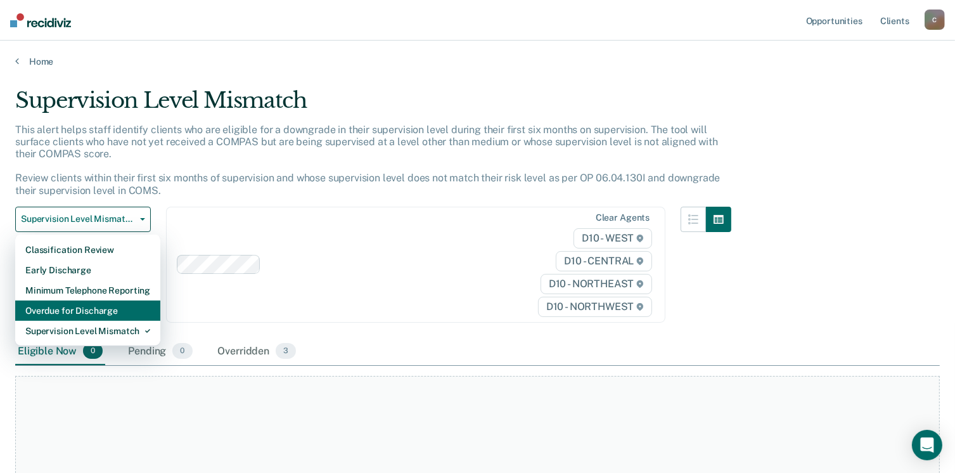
click at [118, 312] on div "Overdue for Discharge" at bounding box center [87, 310] width 125 height 20
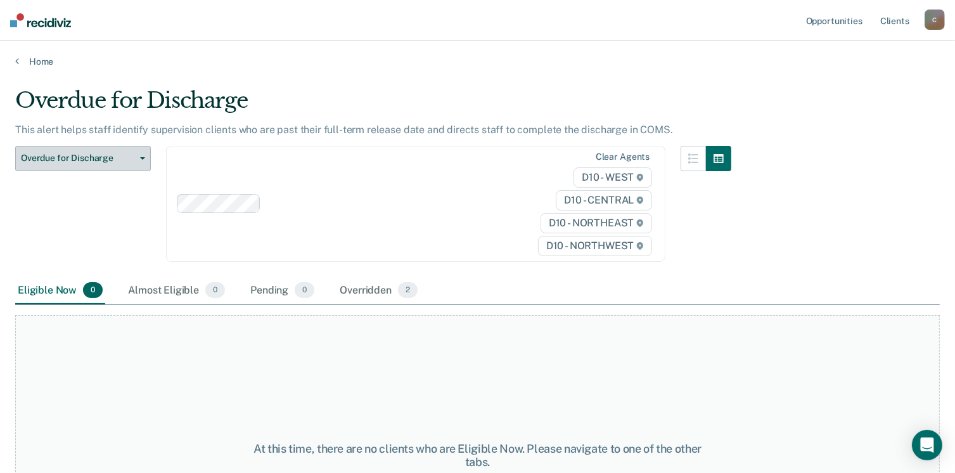
click at [143, 158] on icon "button" at bounding box center [142, 158] width 5 height 3
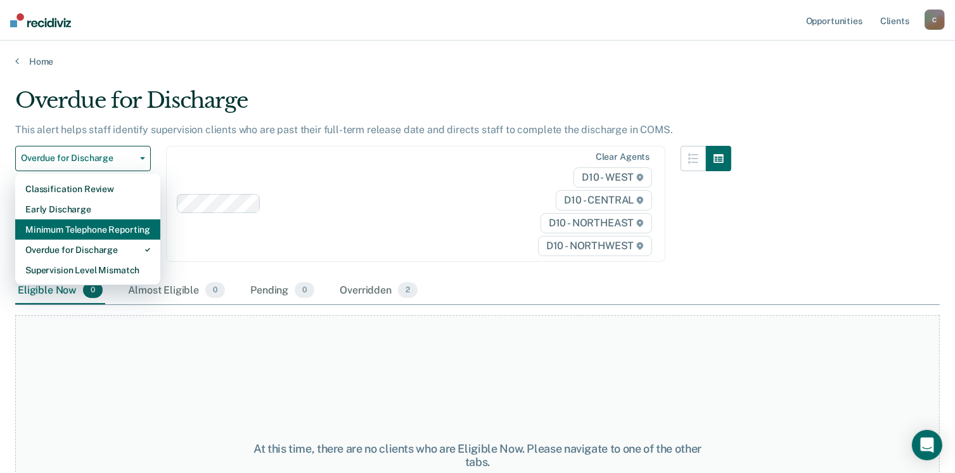
click at [135, 231] on div "Minimum Telephone Reporting" at bounding box center [87, 229] width 125 height 20
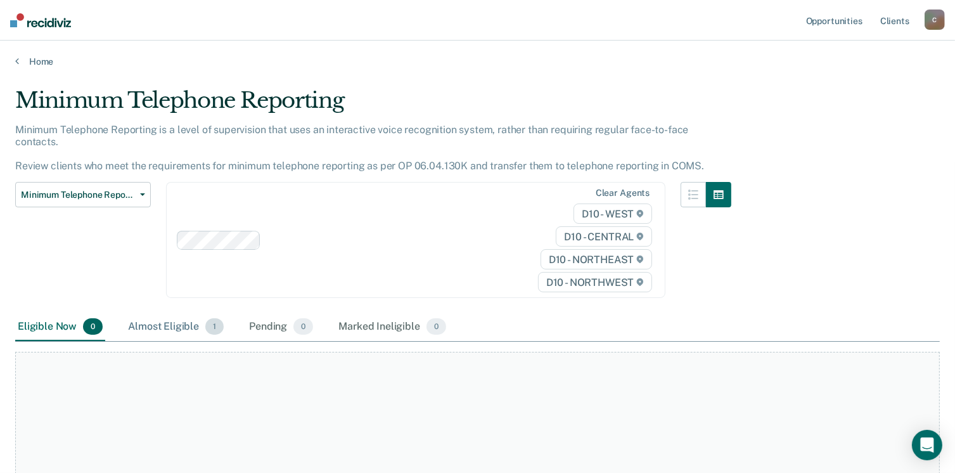
click at [210, 318] on span "1" at bounding box center [214, 326] width 18 height 16
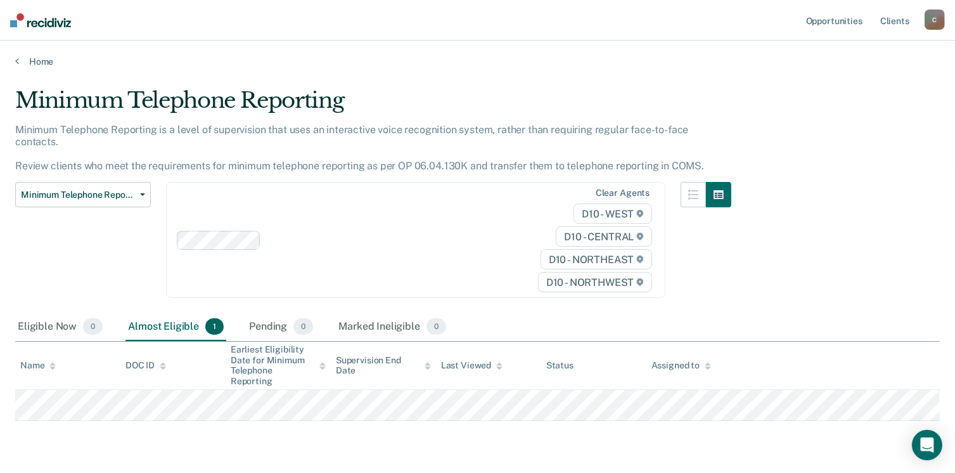
click at [417, 341] on table "Name DOC ID Earliest Eligibility Date for Minimum Telephone Reporting Supervisi…" at bounding box center [477, 380] width 924 height 79
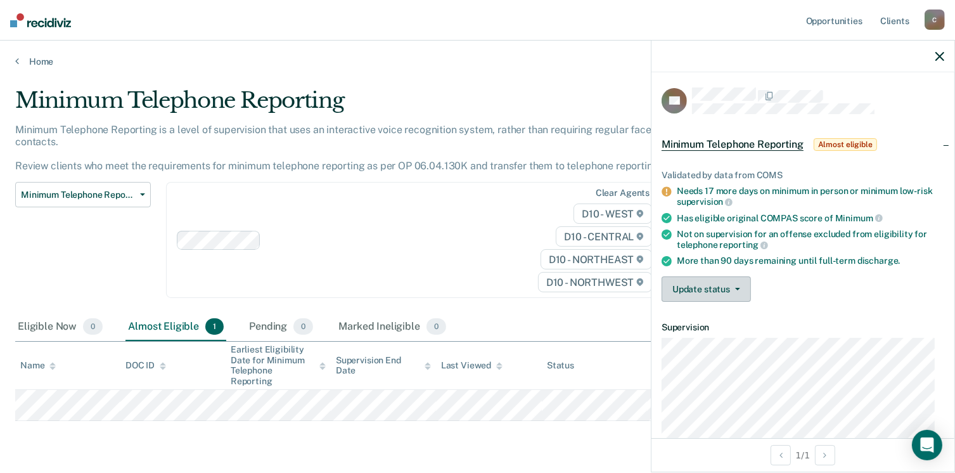
click at [737, 283] on button "Update status" at bounding box center [705, 288] width 89 height 25
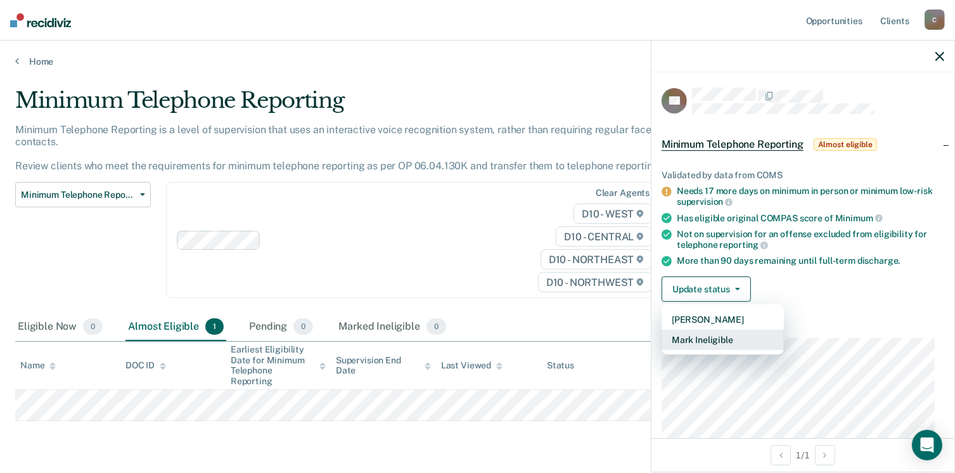
click at [727, 338] on button "Mark Ineligible" at bounding box center [722, 339] width 122 height 20
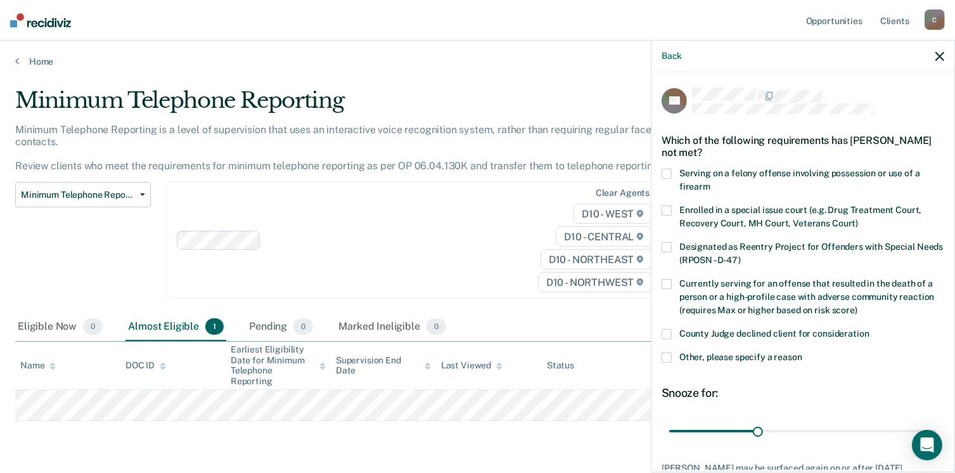
click at [666, 357] on span at bounding box center [666, 357] width 10 height 10
click at [802, 352] on input "Other, please specify a reason" at bounding box center [802, 352] width 0 height 0
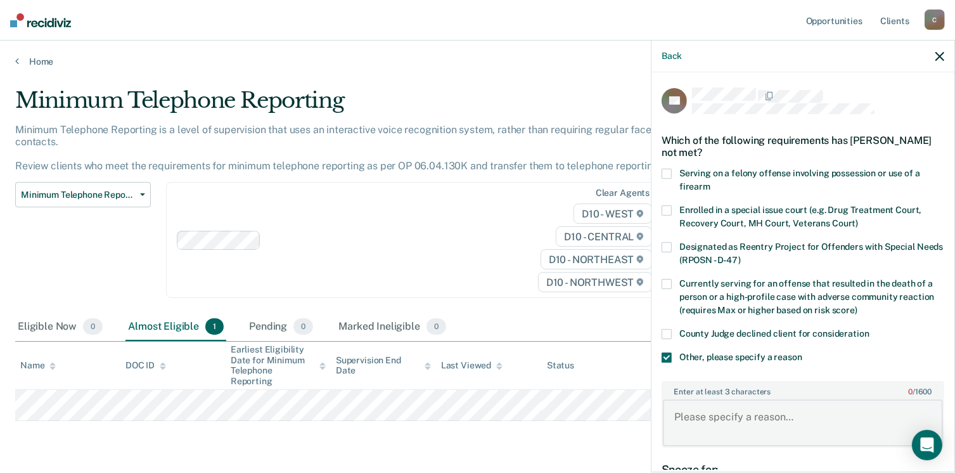
click at [678, 416] on textarea "Enter at least 3 characters 0 / 1600" at bounding box center [803, 422] width 280 height 47
type textarea "Due to offence"
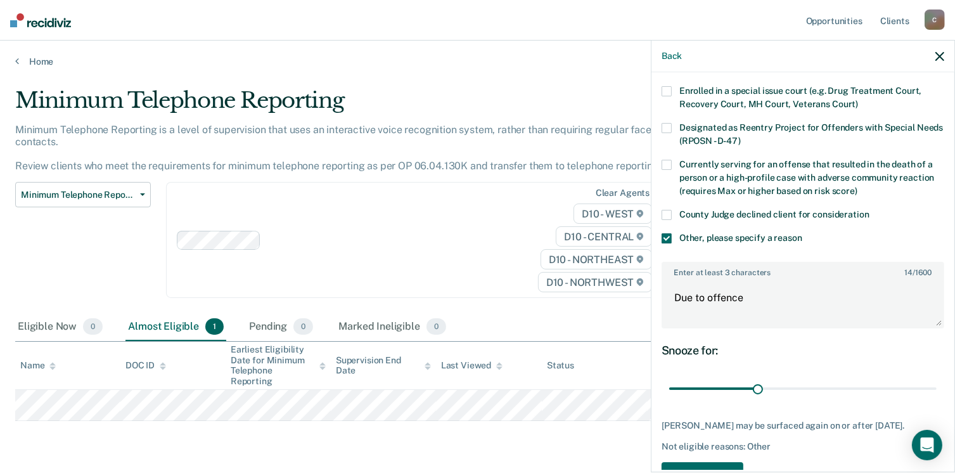
scroll to position [127, 0]
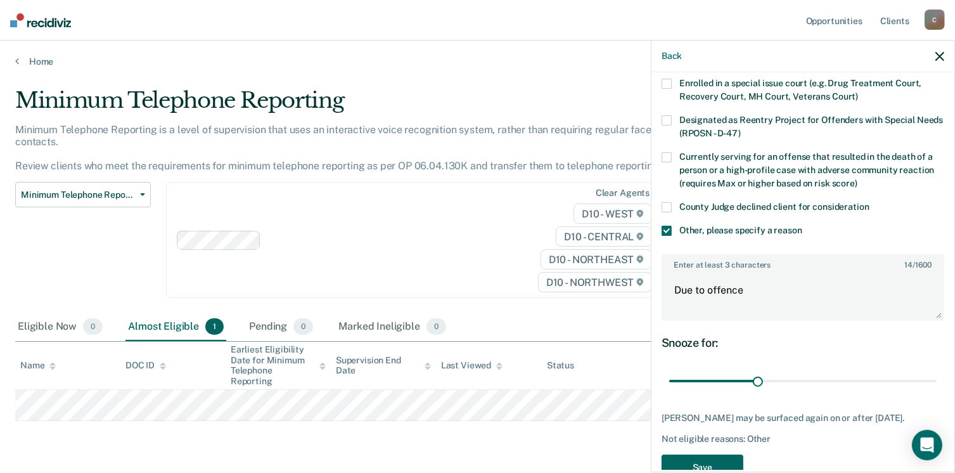
click at [718, 457] on button "Save" at bounding box center [702, 467] width 82 height 26
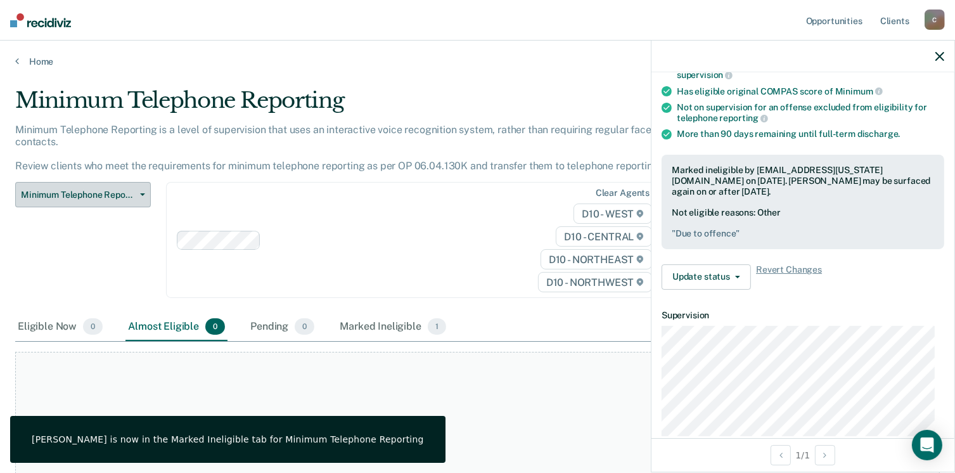
click at [141, 193] on icon "button" at bounding box center [142, 194] width 5 height 3
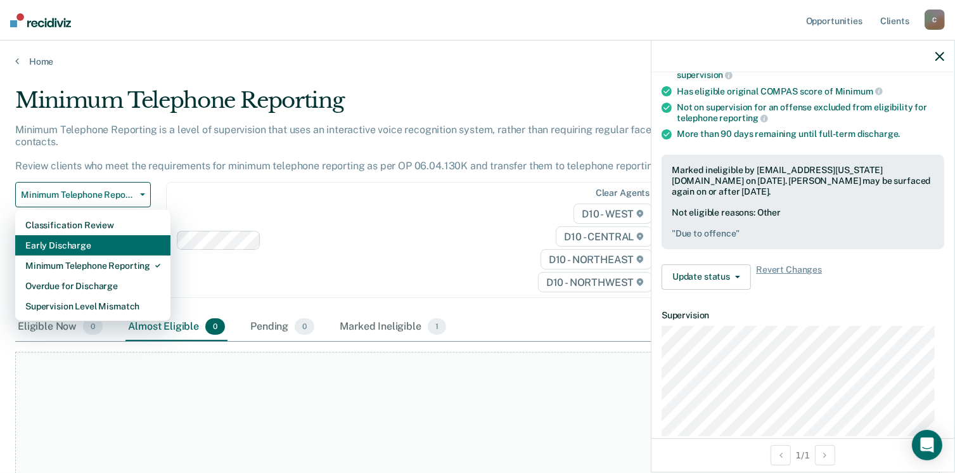
click at [84, 235] on div "Early Discharge" at bounding box center [92, 245] width 135 height 20
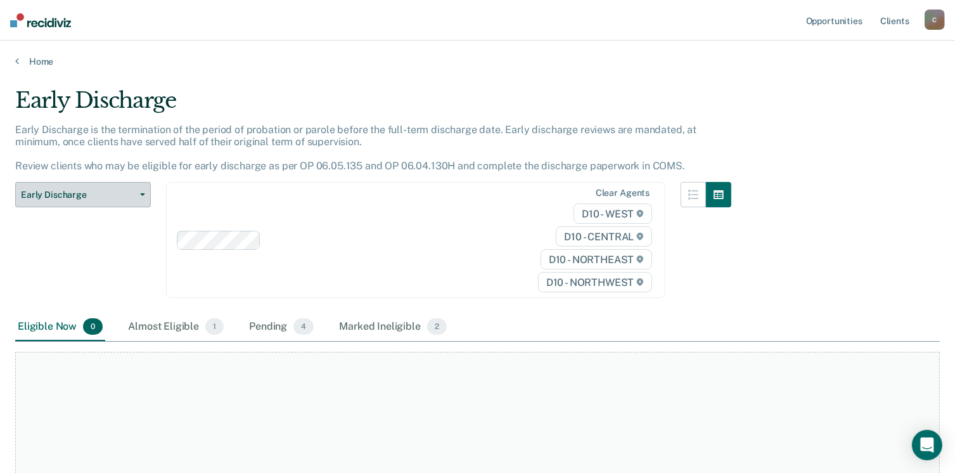
click at [141, 193] on icon "button" at bounding box center [142, 194] width 5 height 3
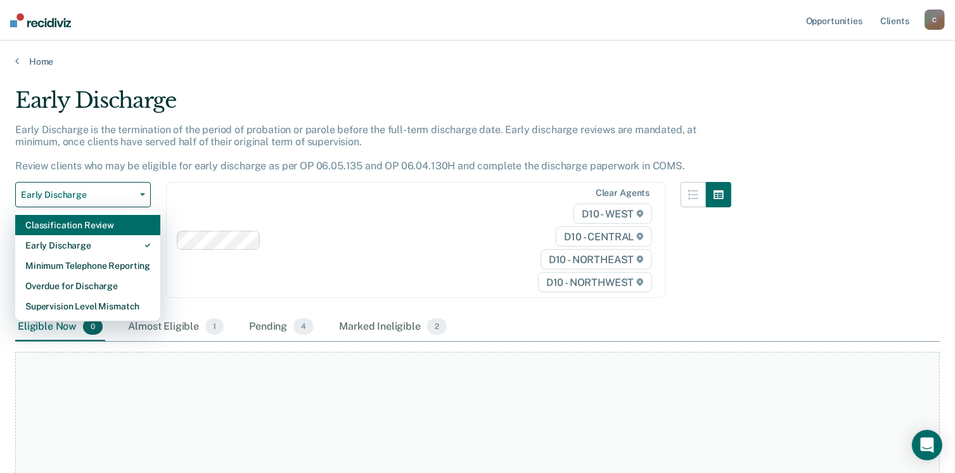
click at [114, 222] on div "Classification Review" at bounding box center [87, 225] width 125 height 20
